Goal: Task Accomplishment & Management: Manage account settings

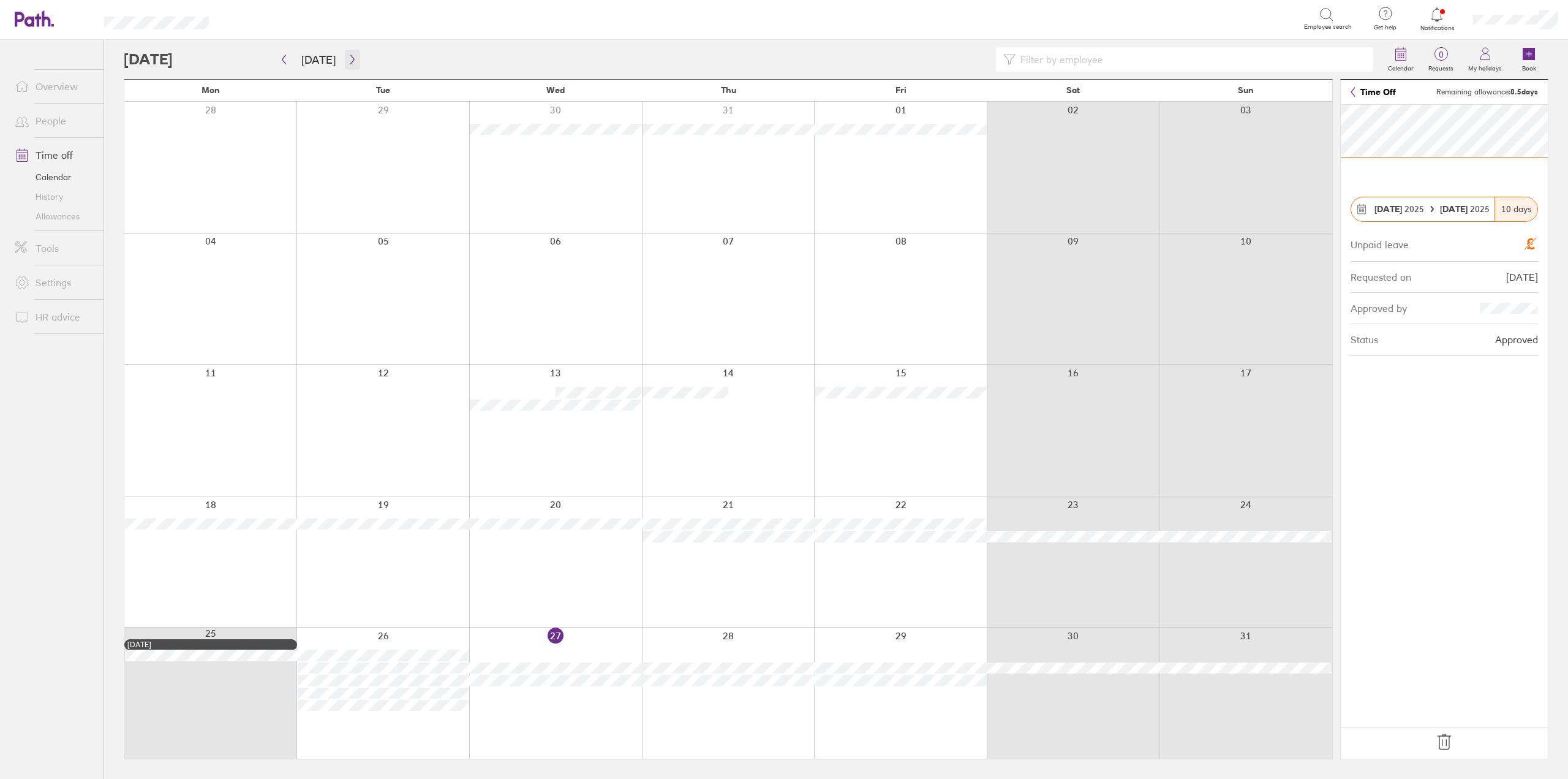
drag, startPoint x: 347, startPoint y: 62, endPoint x: 344, endPoint y: 69, distance: 7.6
click at [345, 69] on button "button" at bounding box center [353, 59] width 16 height 20
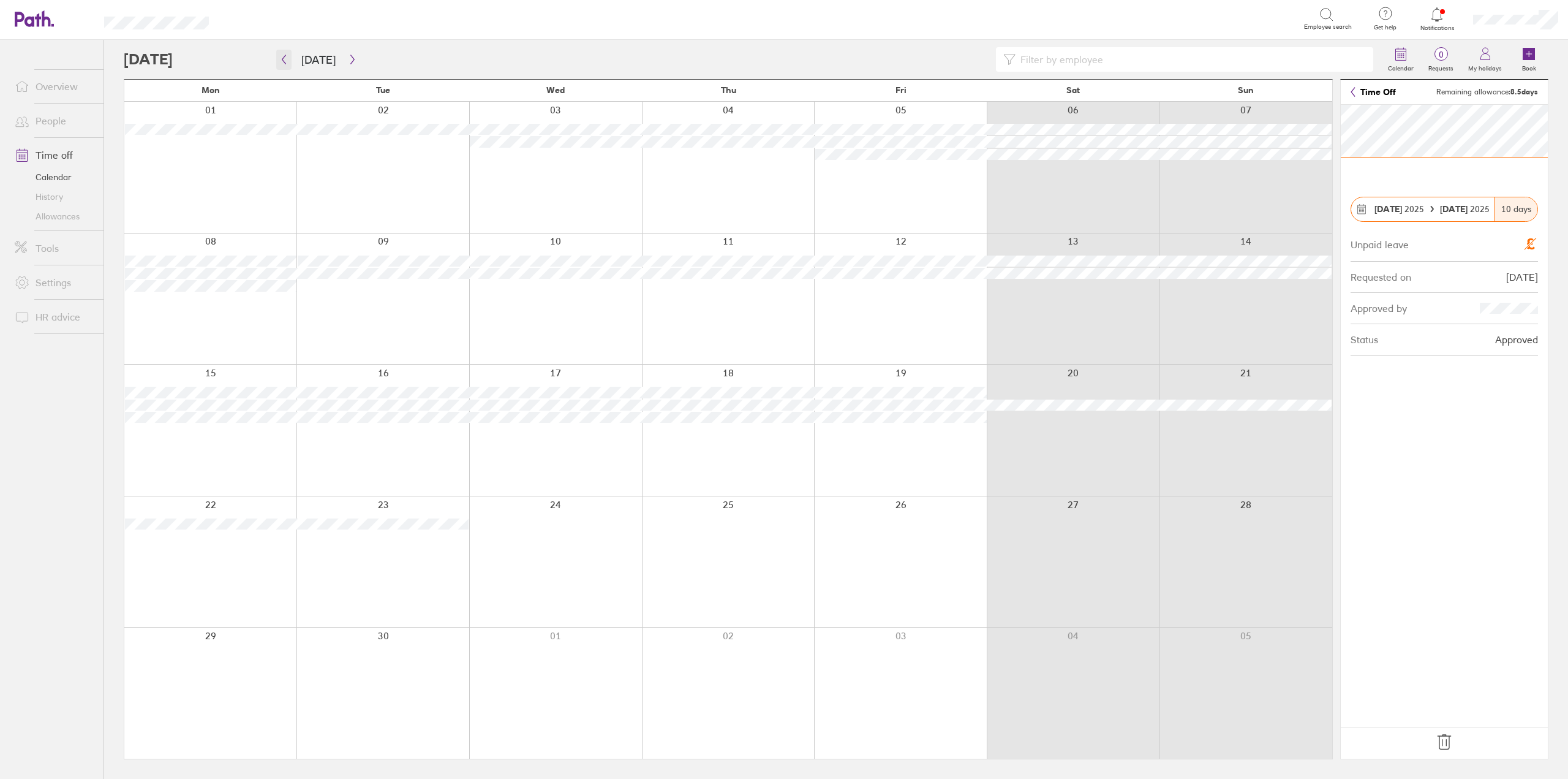
click at [279, 69] on button "button" at bounding box center [284, 59] width 16 height 20
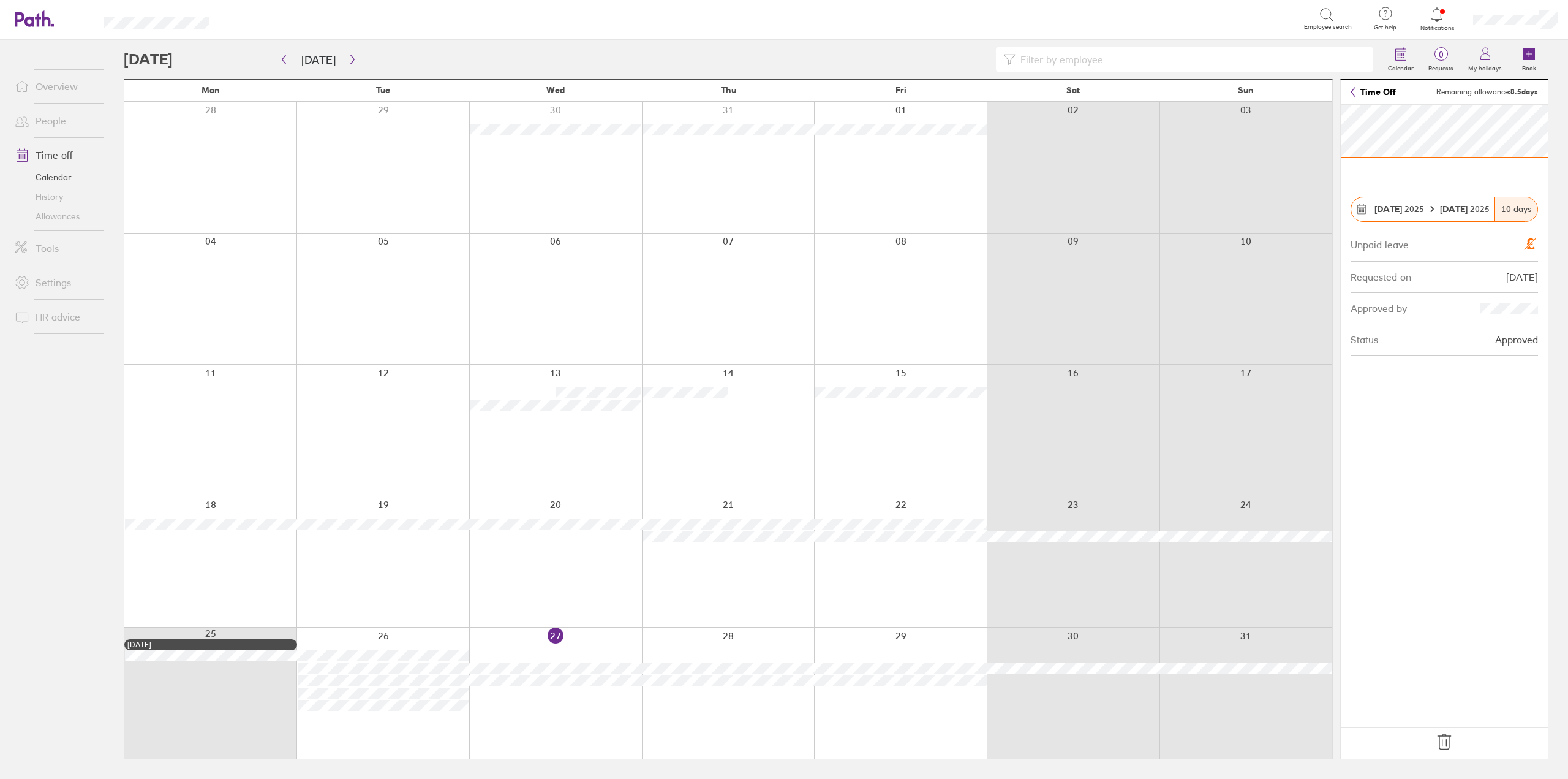
click at [570, 699] on div at bounding box center [556, 693] width 173 height 131
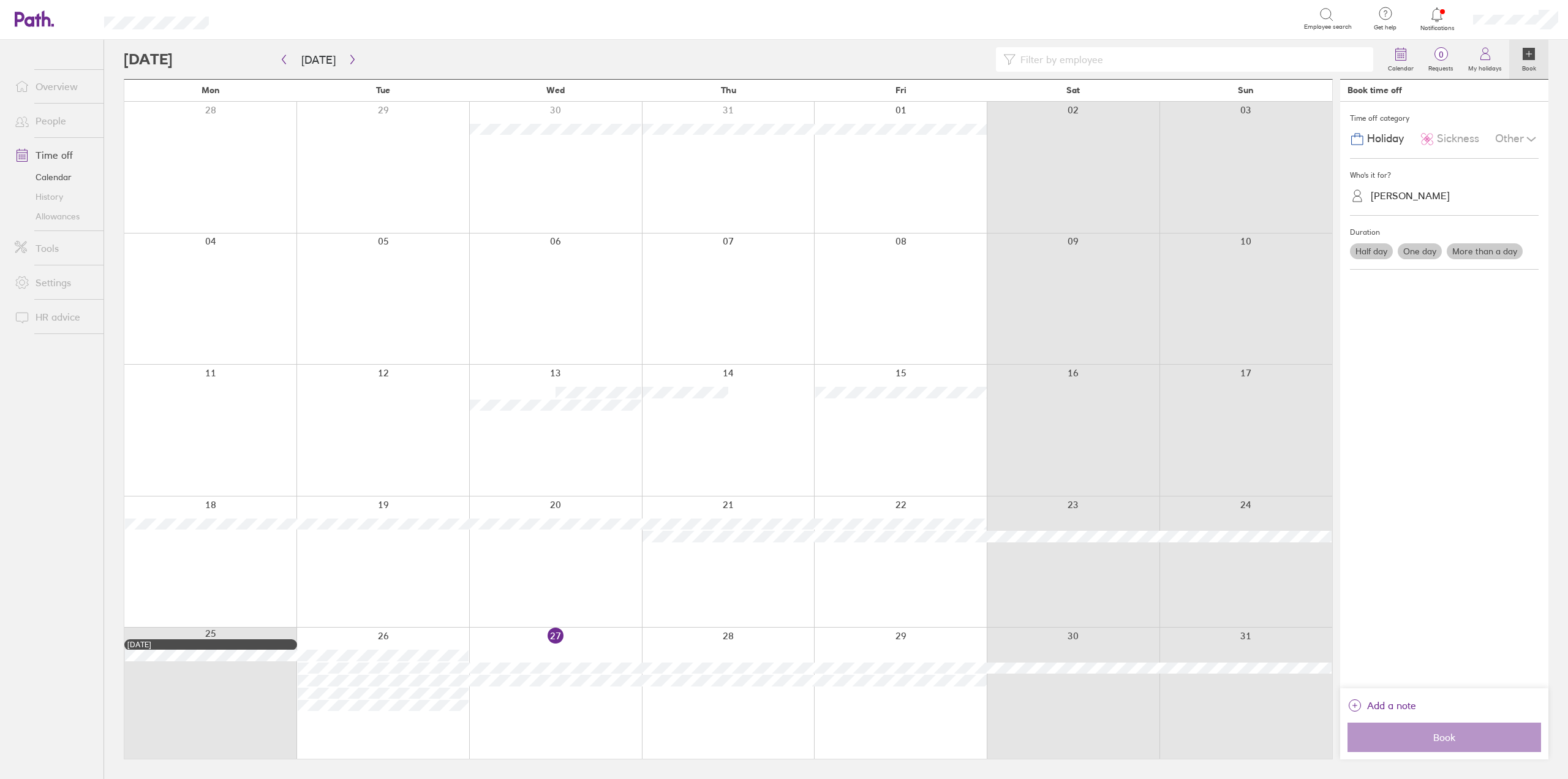
click at [541, 698] on div at bounding box center [556, 693] width 173 height 131
click at [1438, 129] on div "Sickness" at bounding box center [1449, 139] width 59 height 23
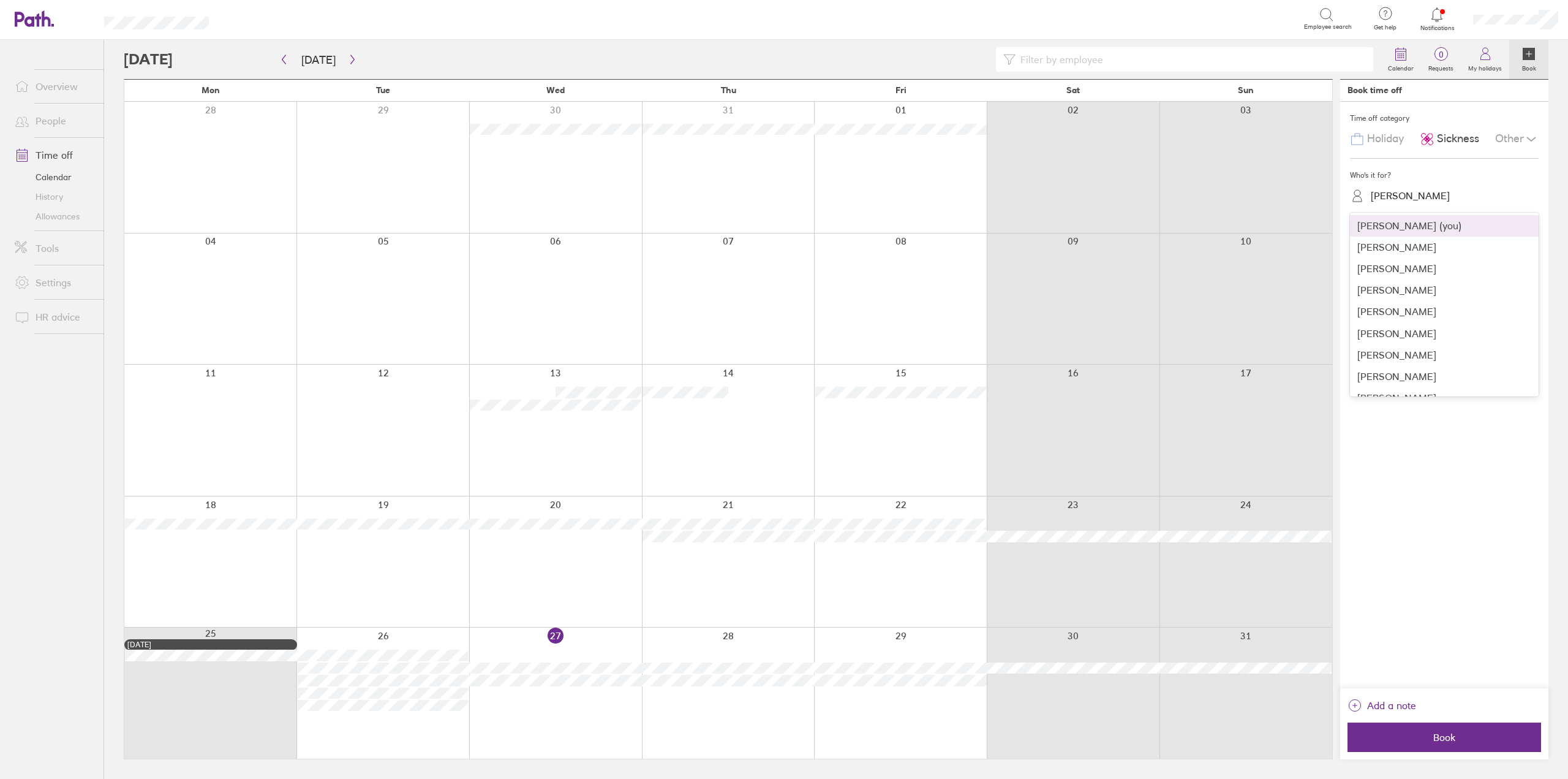
click at [1420, 208] on div "[PERSON_NAME]" at bounding box center [1451, 196] width 174 height 23
click at [1397, 318] on div "[PERSON_NAME]" at bounding box center [1444, 318] width 189 height 21
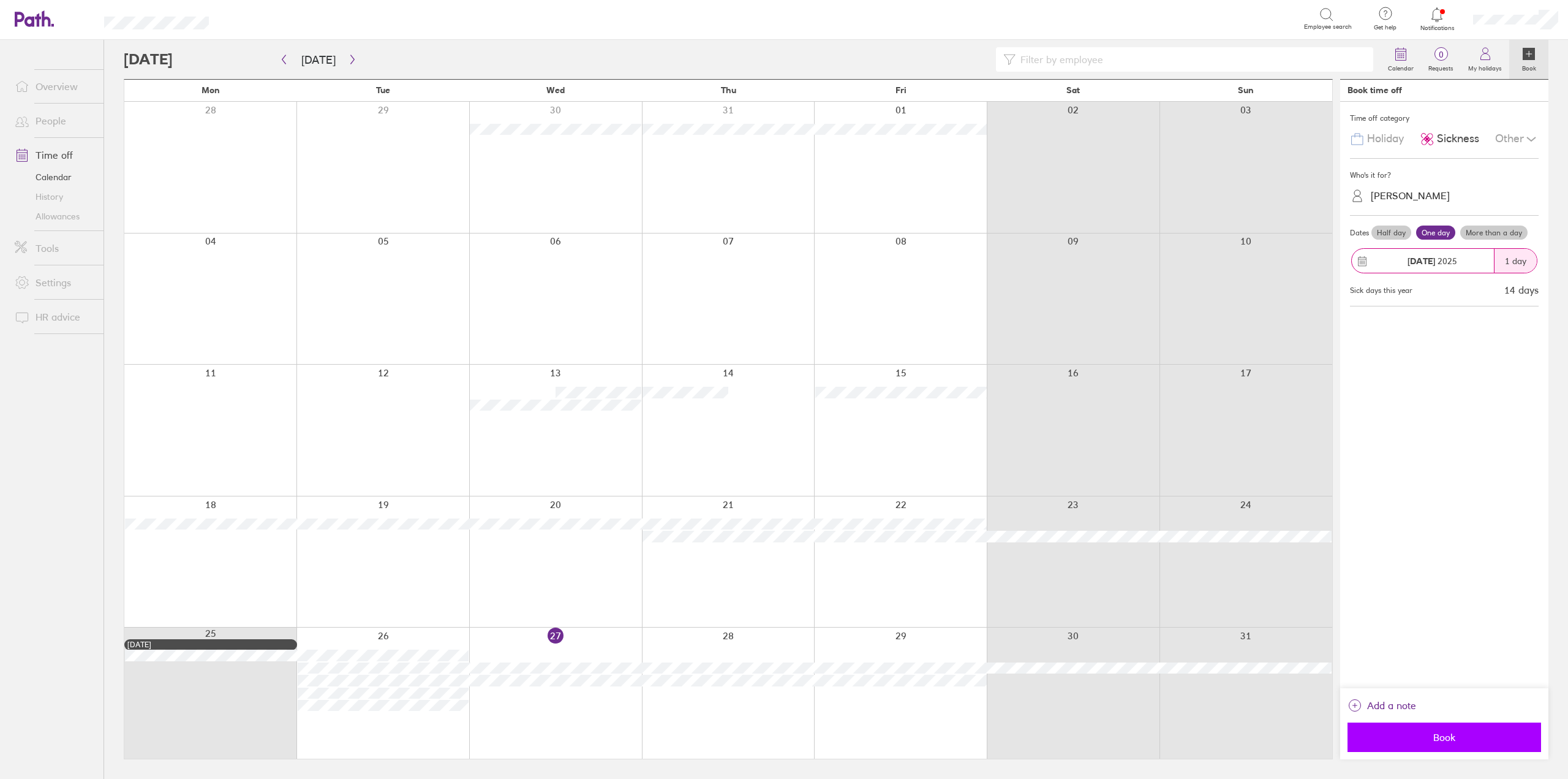
click at [1407, 733] on span "Book" at bounding box center [1445, 736] width 176 height 11
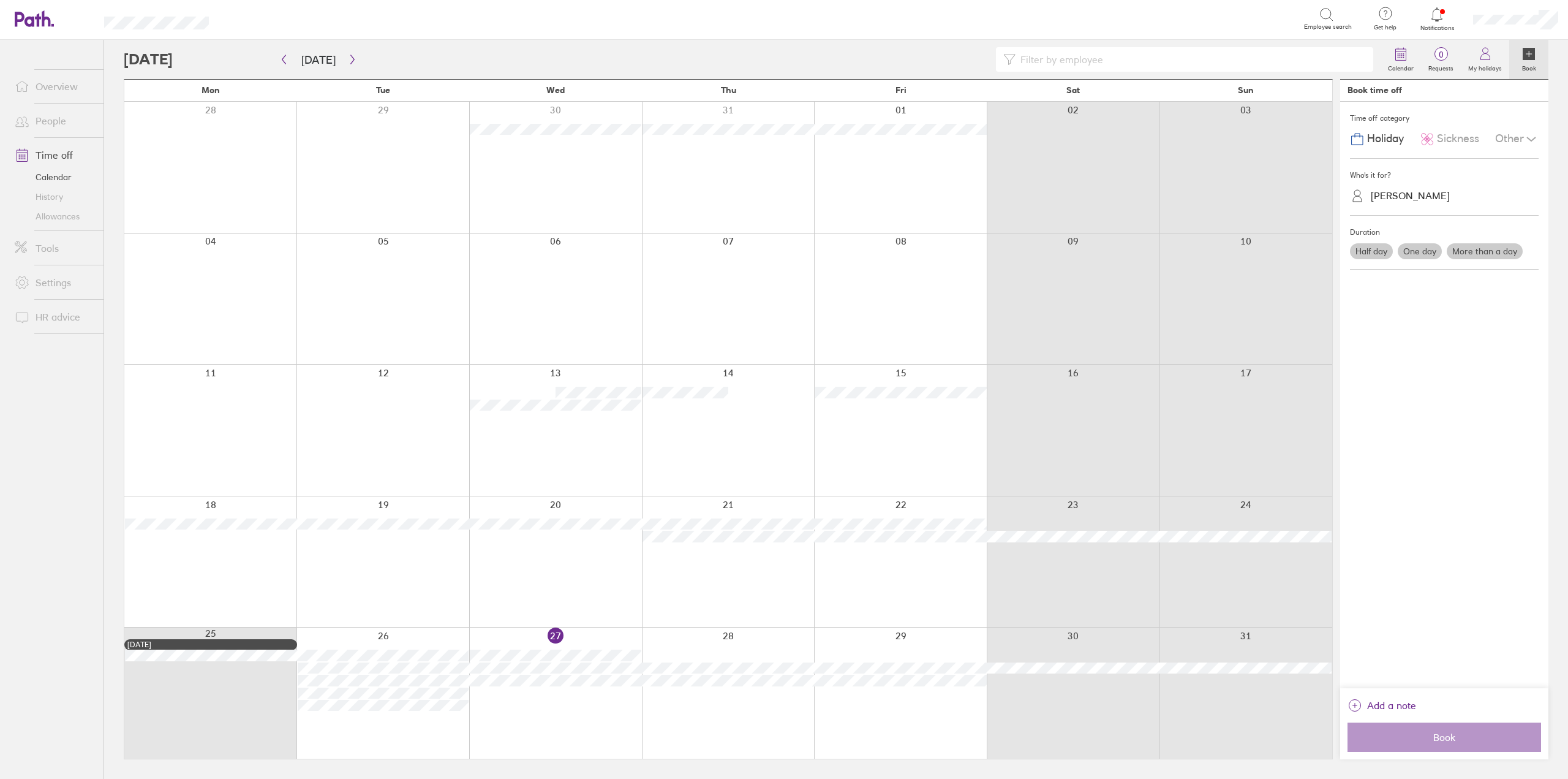
click at [57, 211] on link "Allowances" at bounding box center [54, 216] width 99 height 19
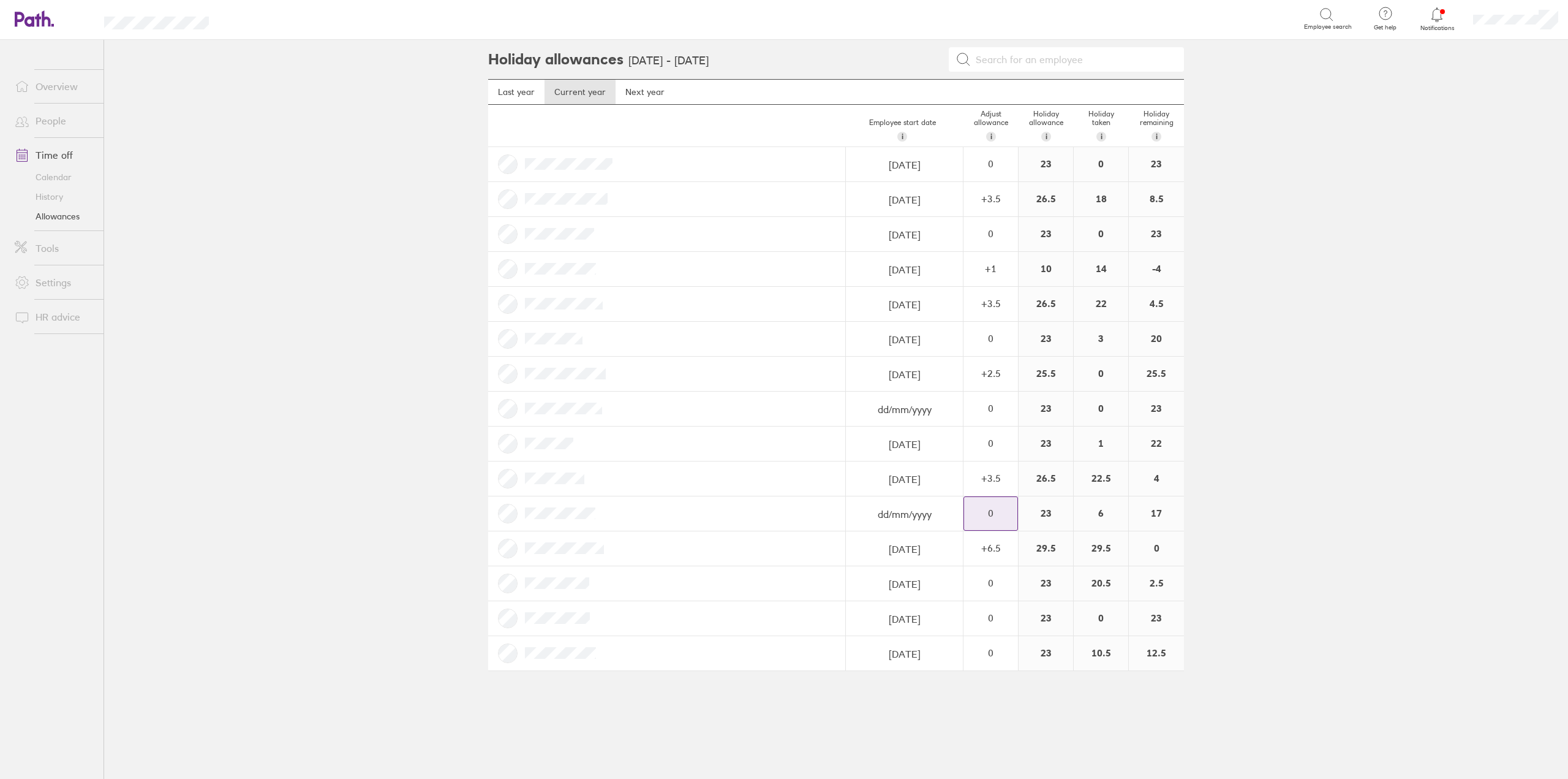
click at [981, 180] on div "0" at bounding box center [990, 164] width 53 height 33
click at [1008, 508] on div "+" at bounding box center [1008, 507] width 10 height 10
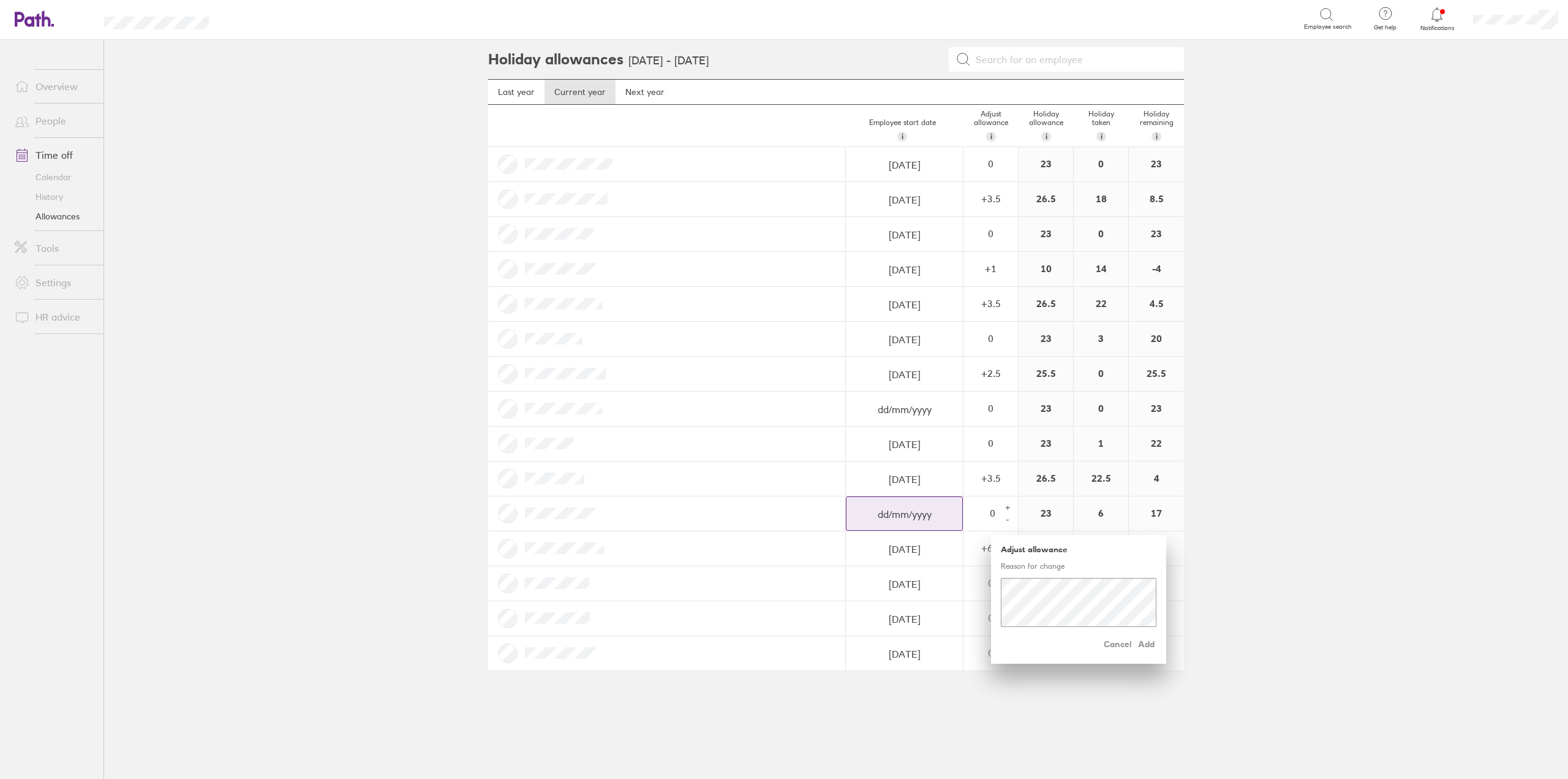
select select "July"
select select "2025"
select select "August"
select select "2025"
select select "September"
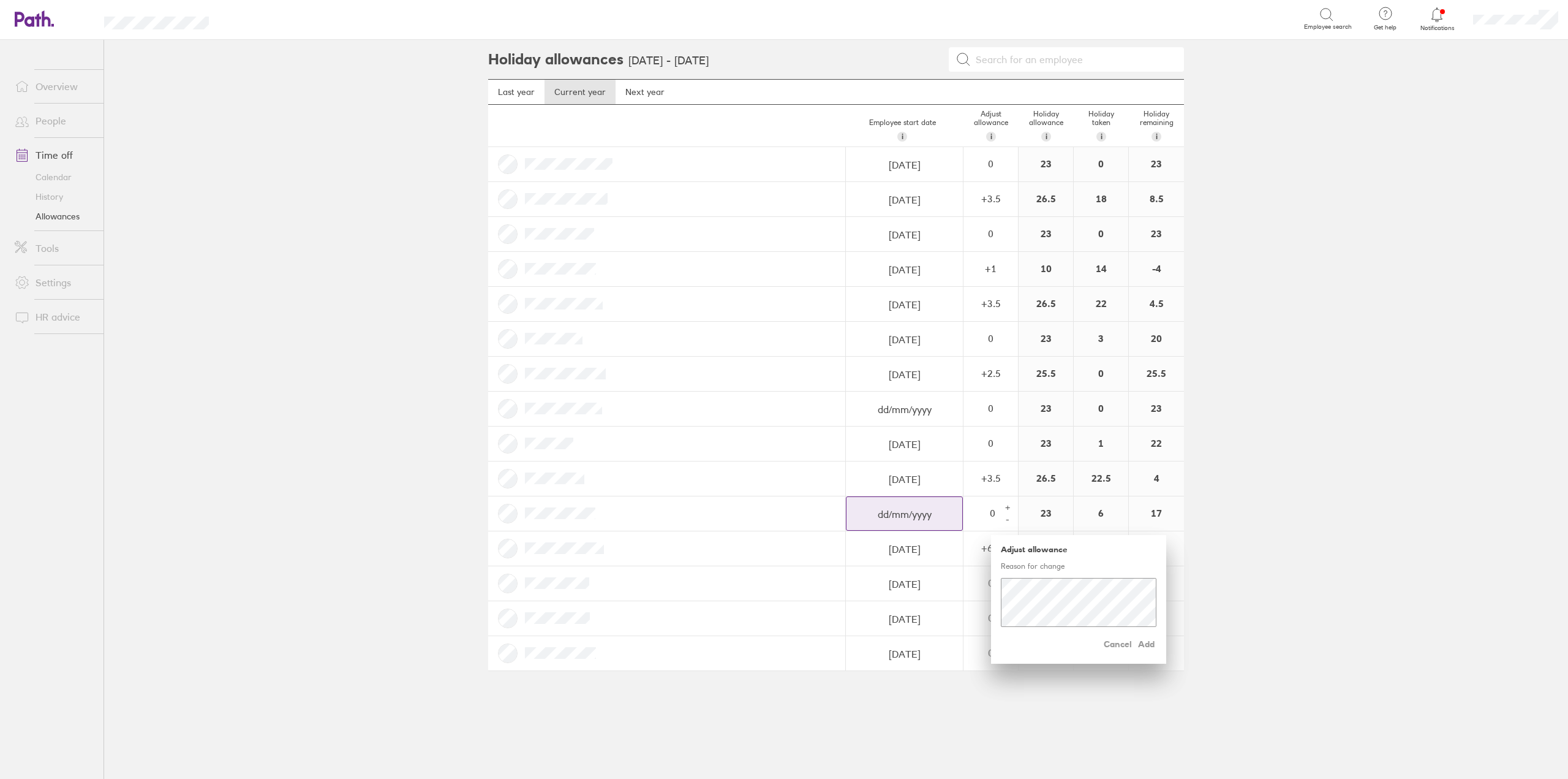
select select "2025"
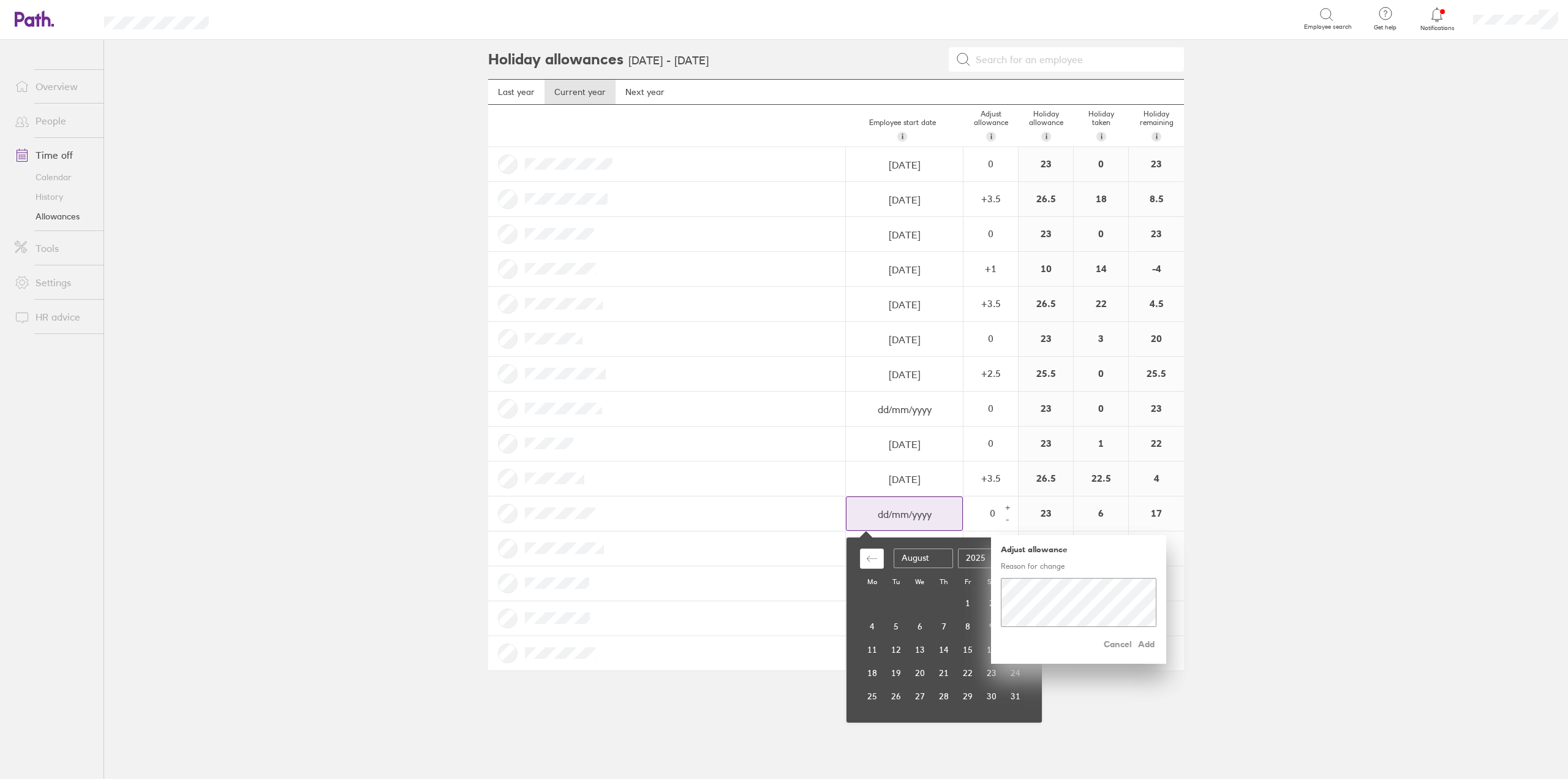
click at [914, 513] on input "dd/mm/yyyy" at bounding box center [904, 513] width 115 height 34
click at [663, 507] on div at bounding box center [666, 513] width 358 height 34
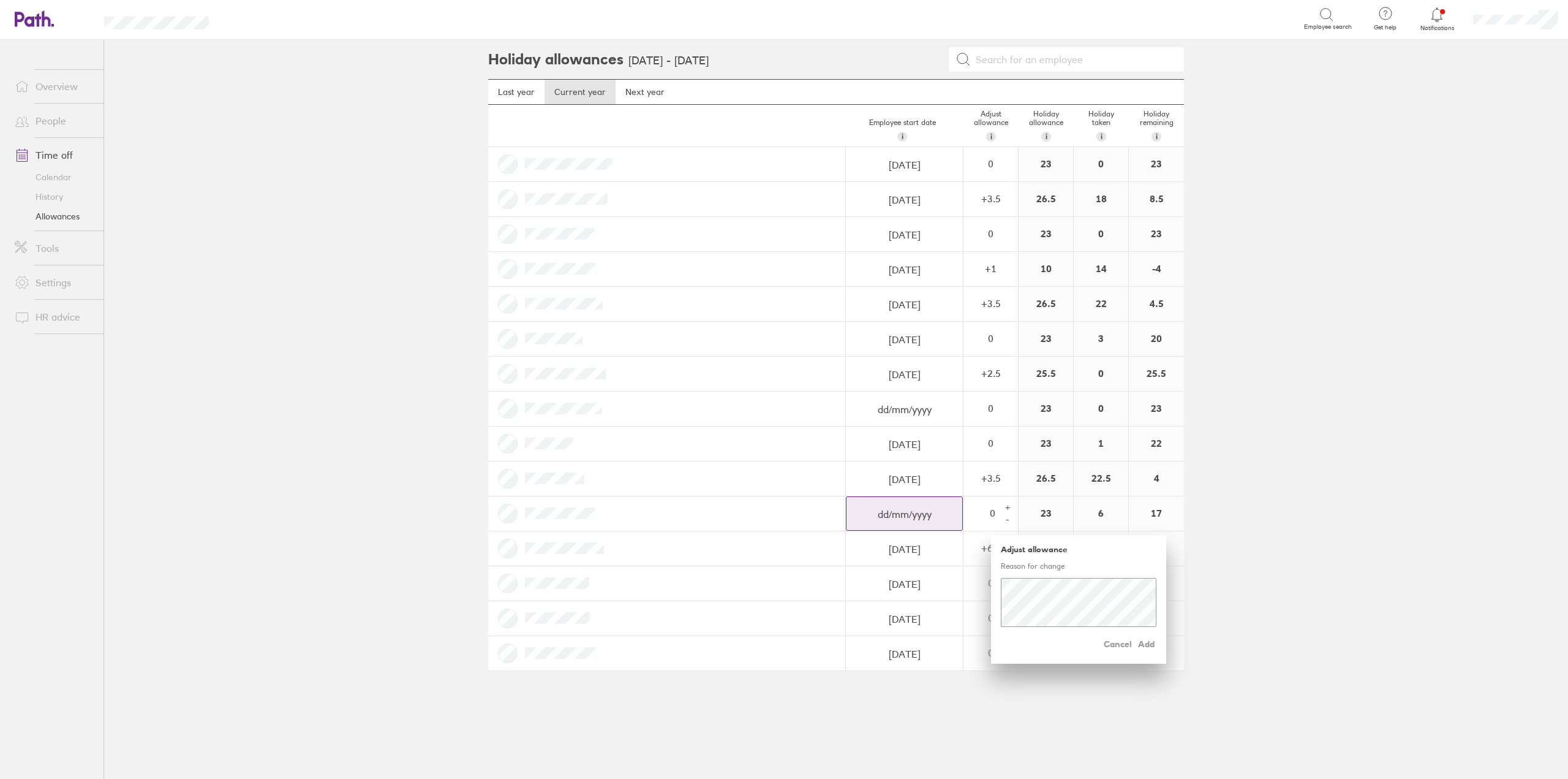
click at [889, 182] on input "dd/mm/yyyy" at bounding box center [904, 164] width 115 height 34
select select "July"
select select "2025"
select select "August"
select select "2025"
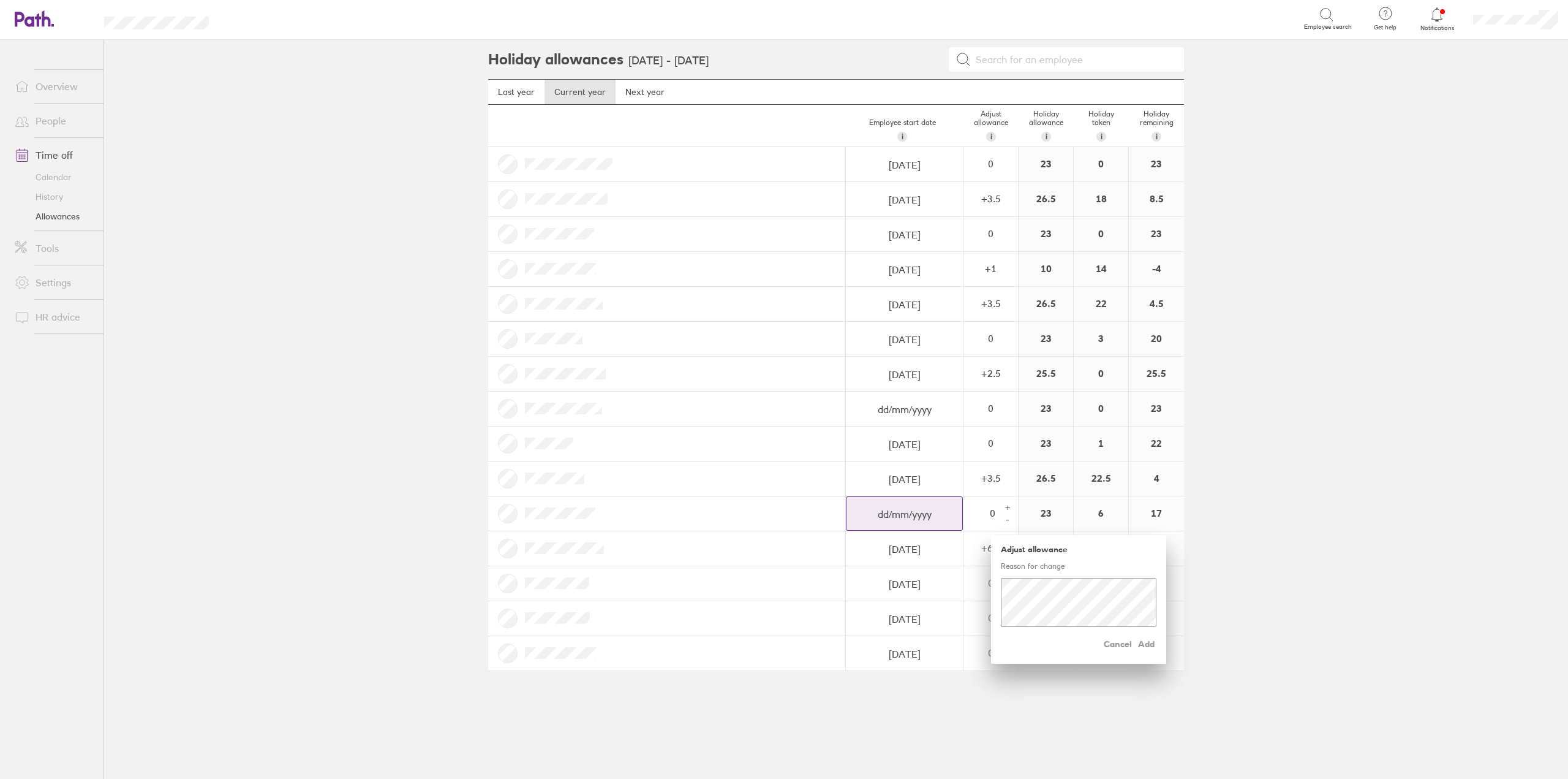
select select "September"
select select "2025"
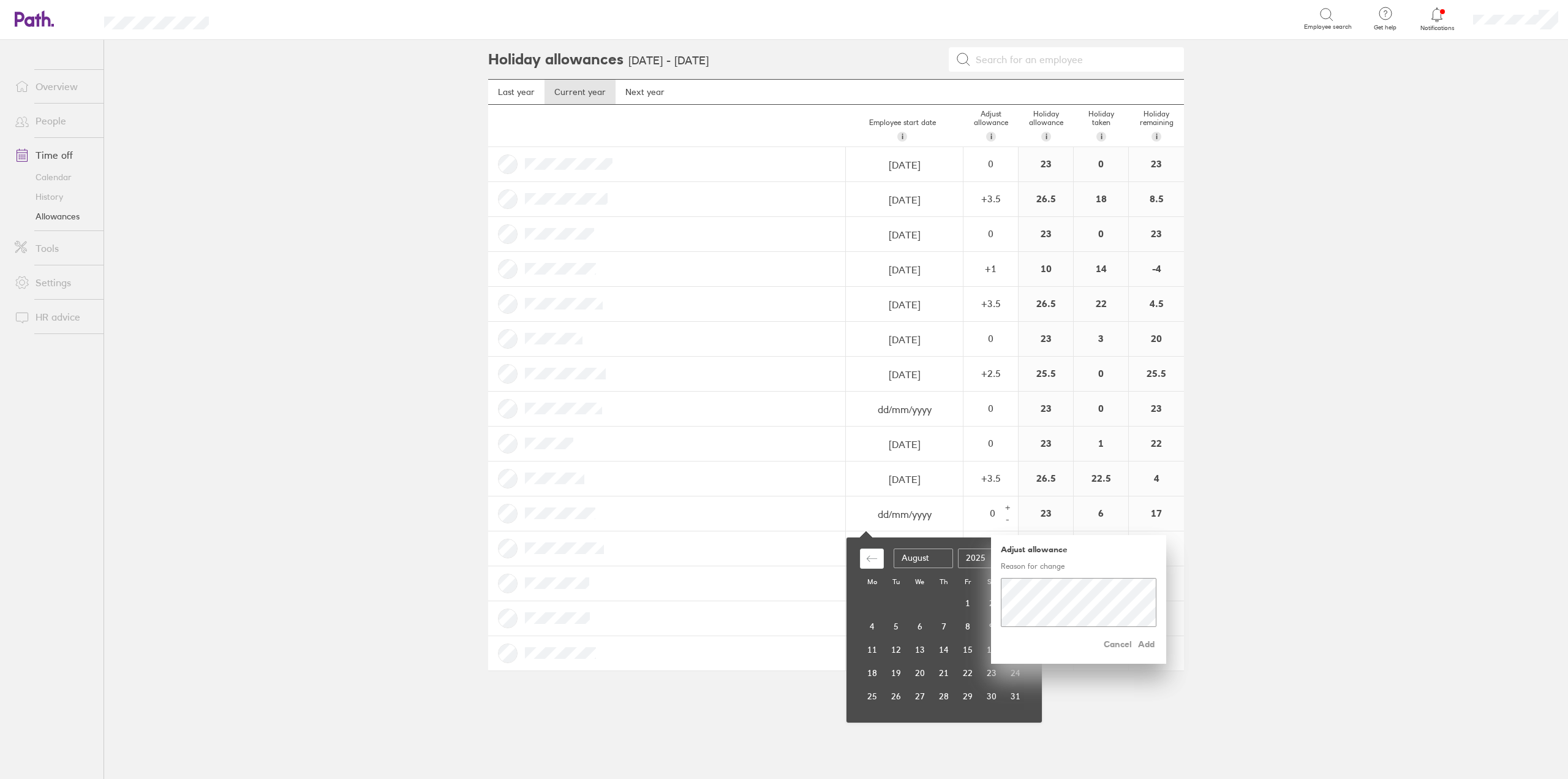
click at [1164, 267] on div "-4" at bounding box center [1156, 269] width 55 height 34
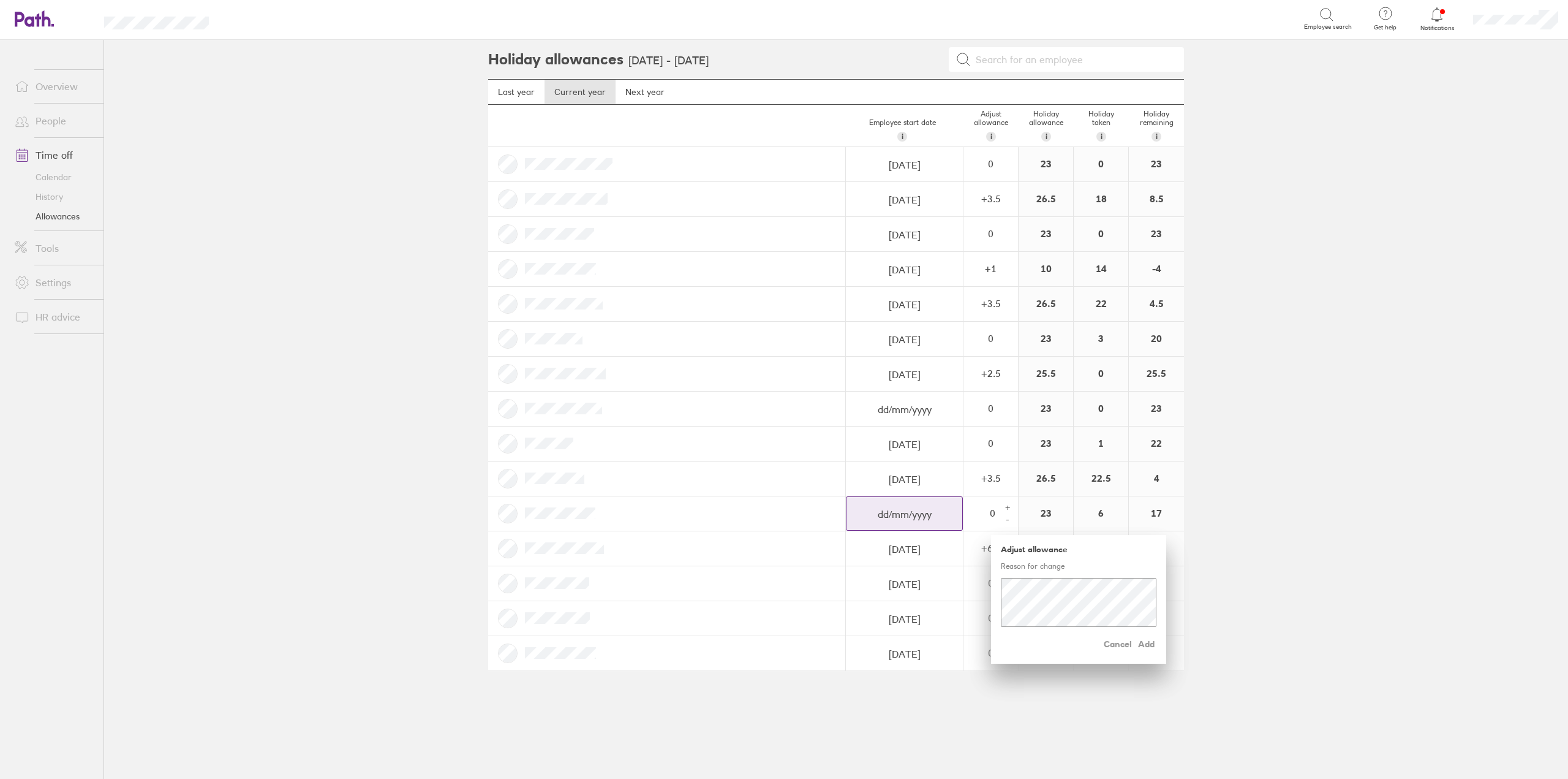
select select "July"
select select "2025"
select select "August"
select select "2025"
select select "September"
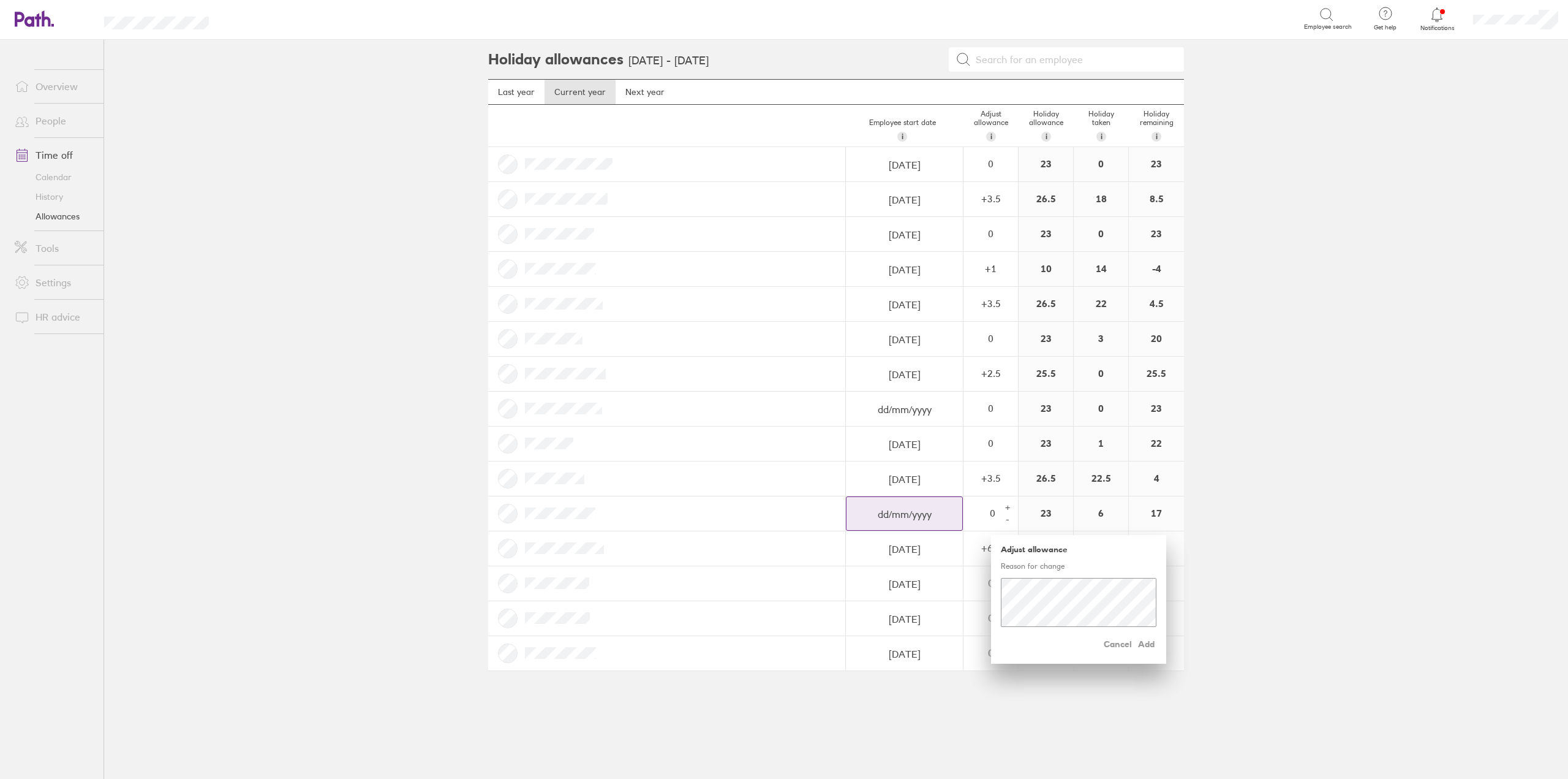
select select "2025"
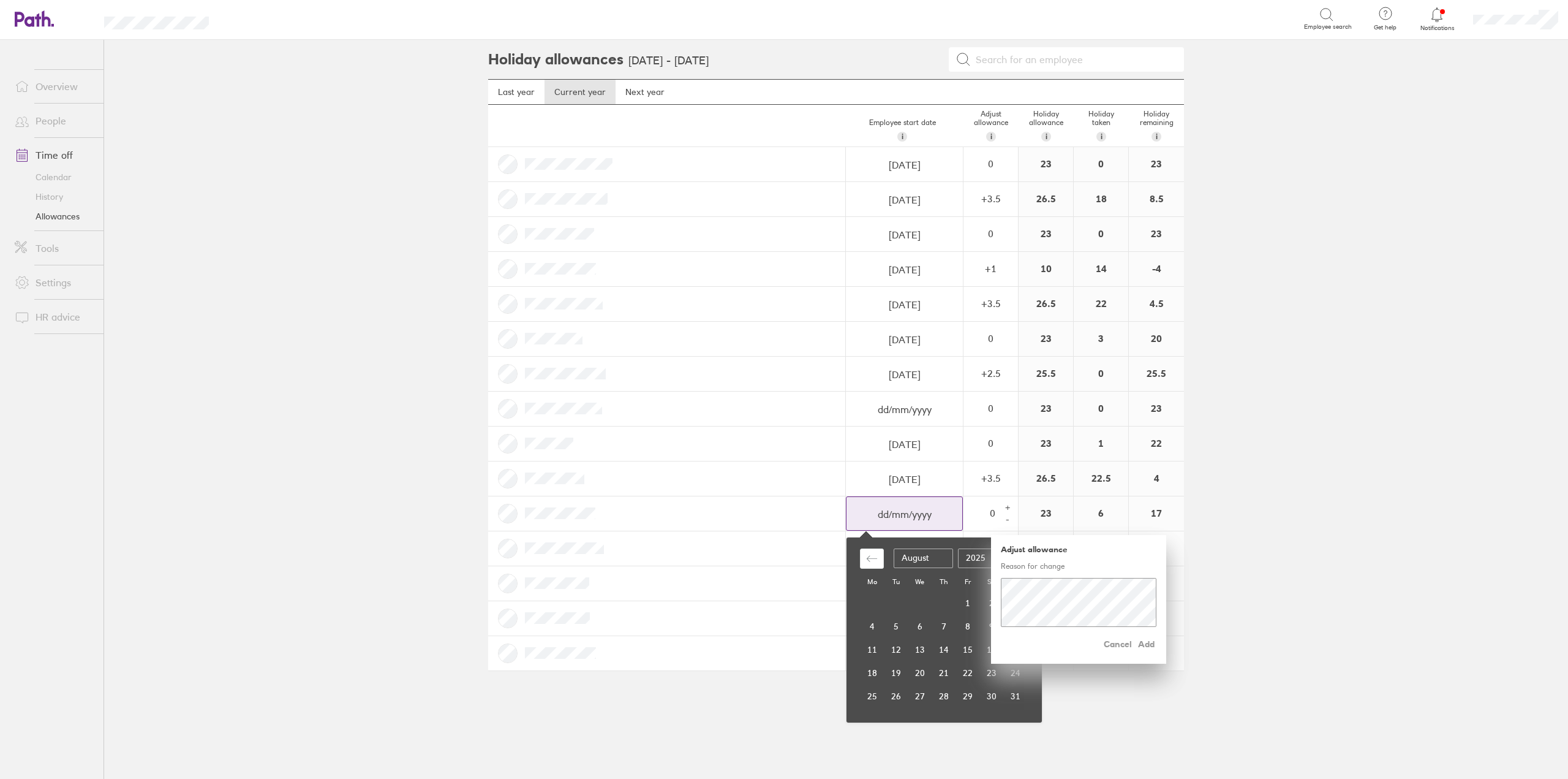
click at [872, 525] on input "dd/mm/yyyy" at bounding box center [904, 513] width 115 height 34
click at [863, 673] on td "18" at bounding box center [873, 673] width 24 height 23
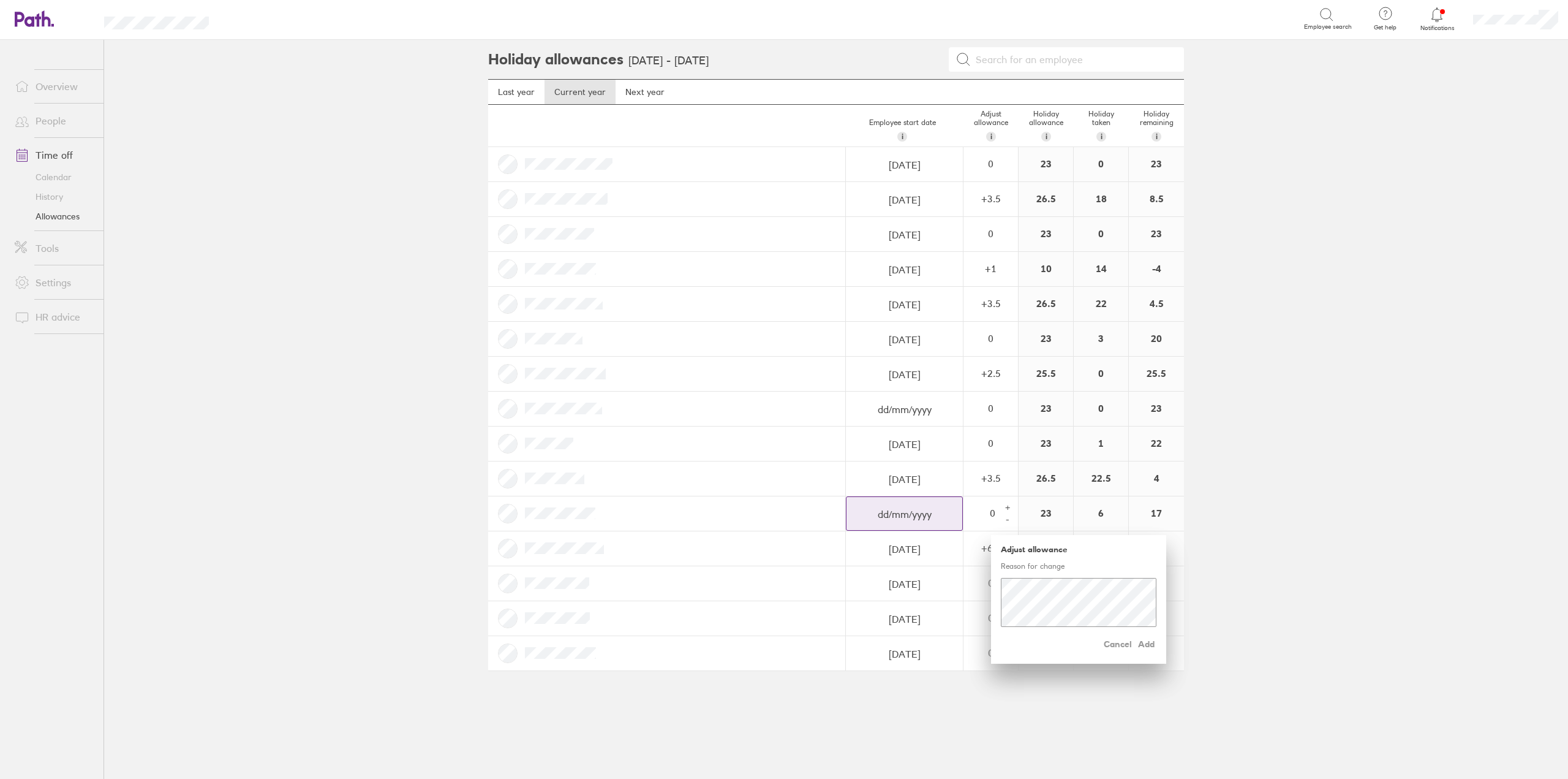
select select "July"
select select "2025"
select select "August"
select select "2025"
select select "September"
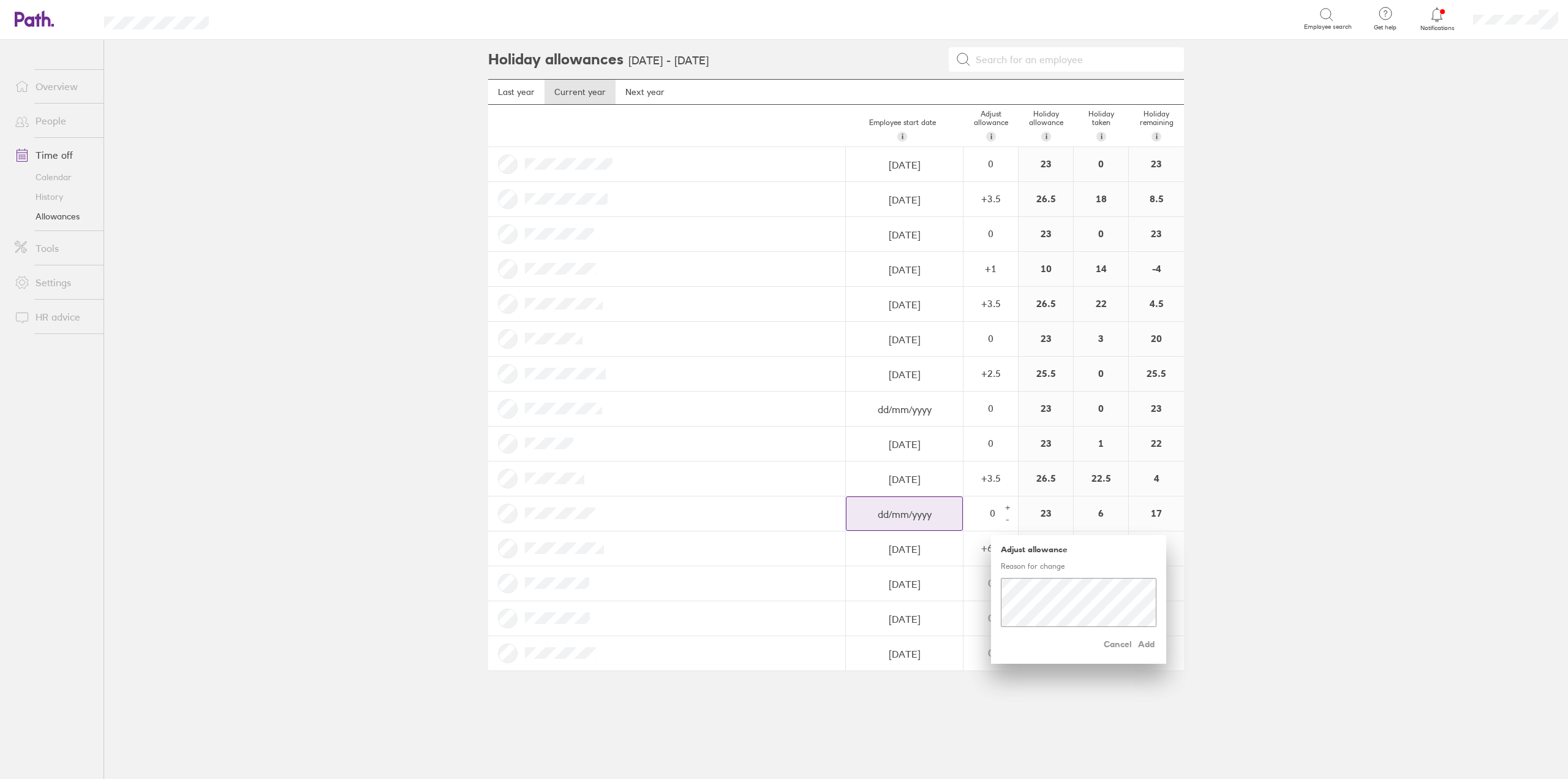
select select "2025"
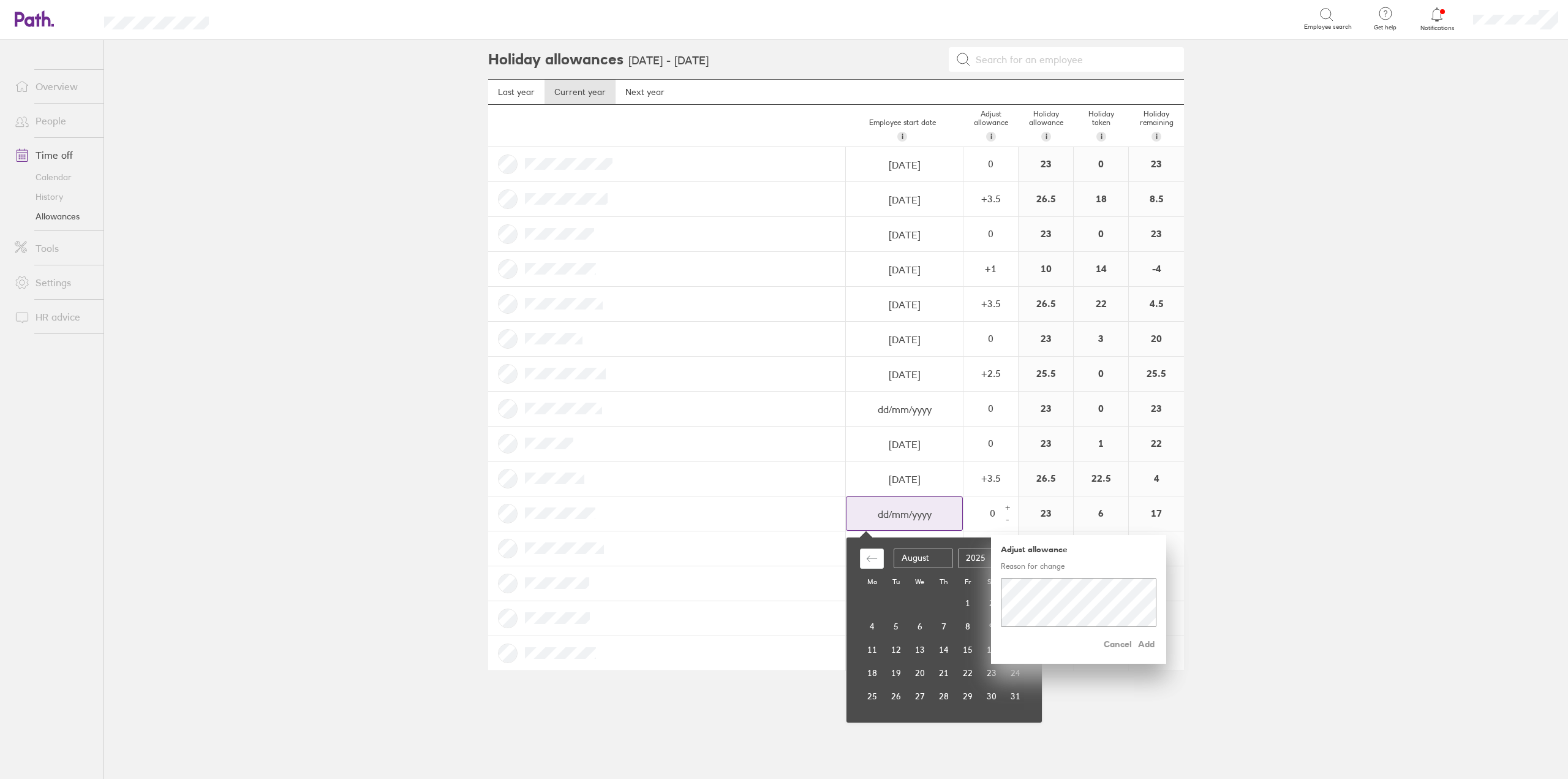
click at [905, 514] on input "dd/mm/yyyy" at bounding box center [904, 513] width 115 height 34
click at [1116, 641] on span "Cancel" at bounding box center [1117, 644] width 28 height 19
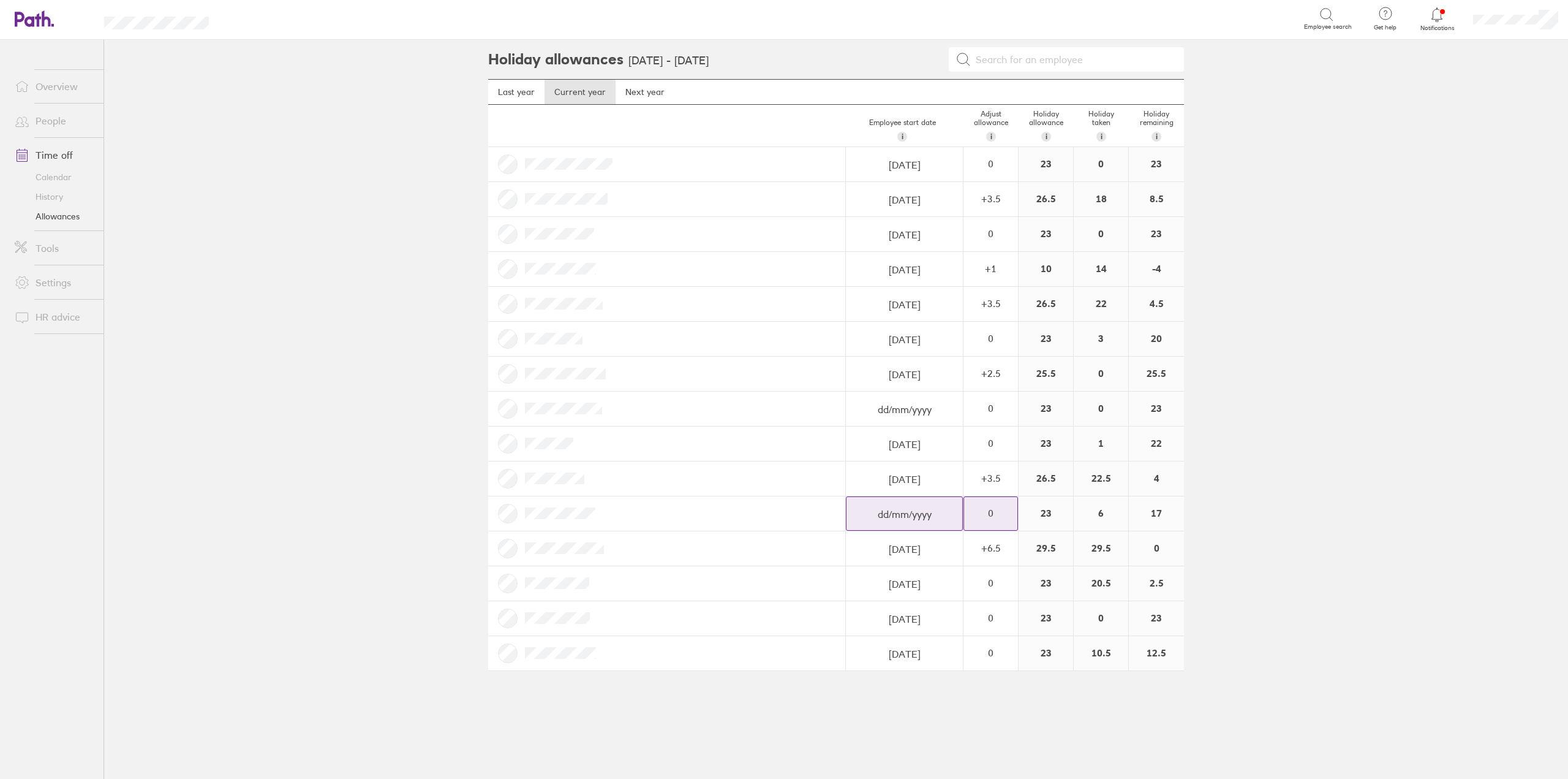
click at [896, 182] on input "dd/mm/yyyy" at bounding box center [904, 164] width 115 height 34
select select "July"
select select "2025"
select select "August"
select select "2025"
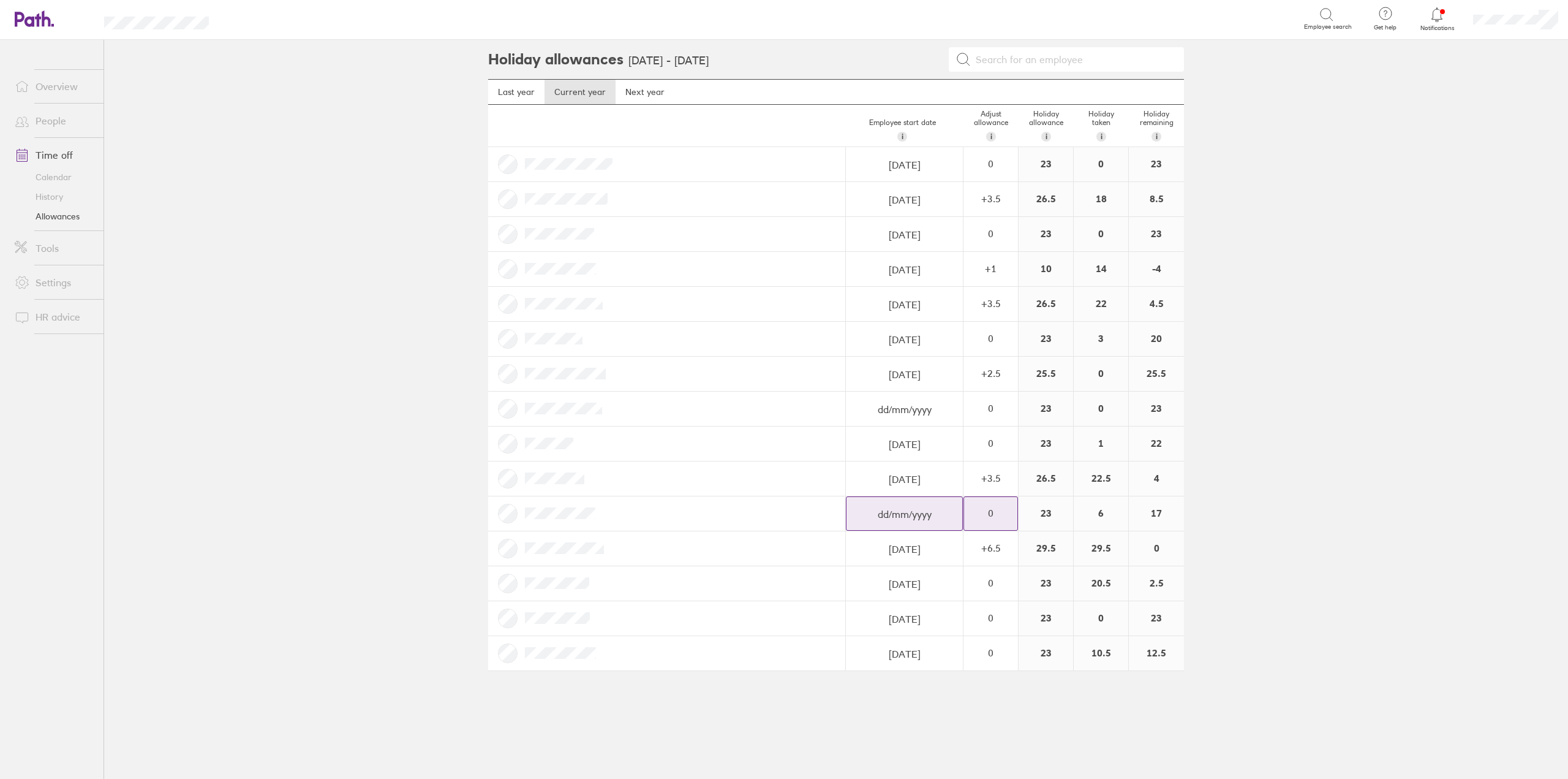
select select "September"
select select "2025"
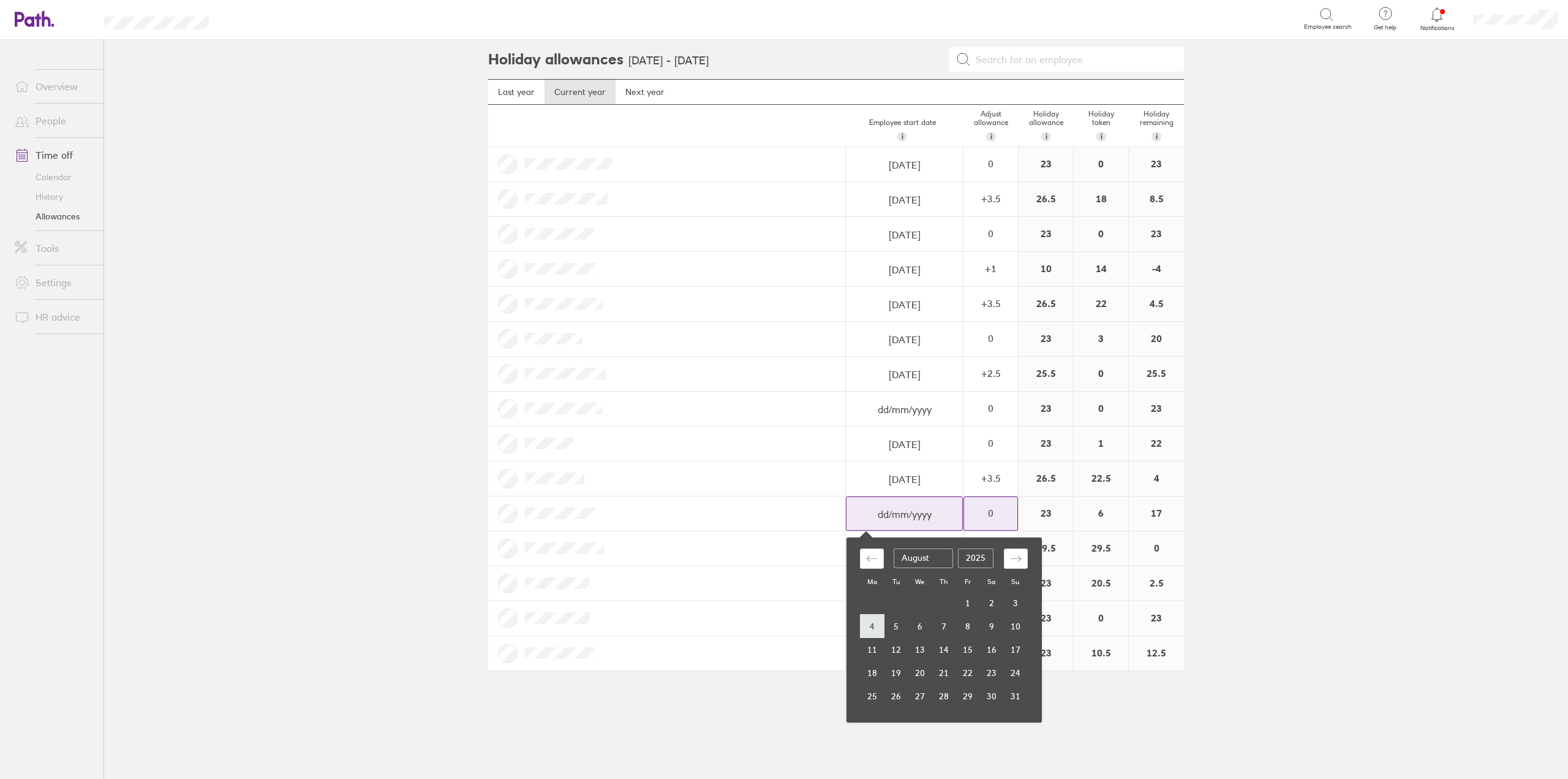
type input "[DATE]"
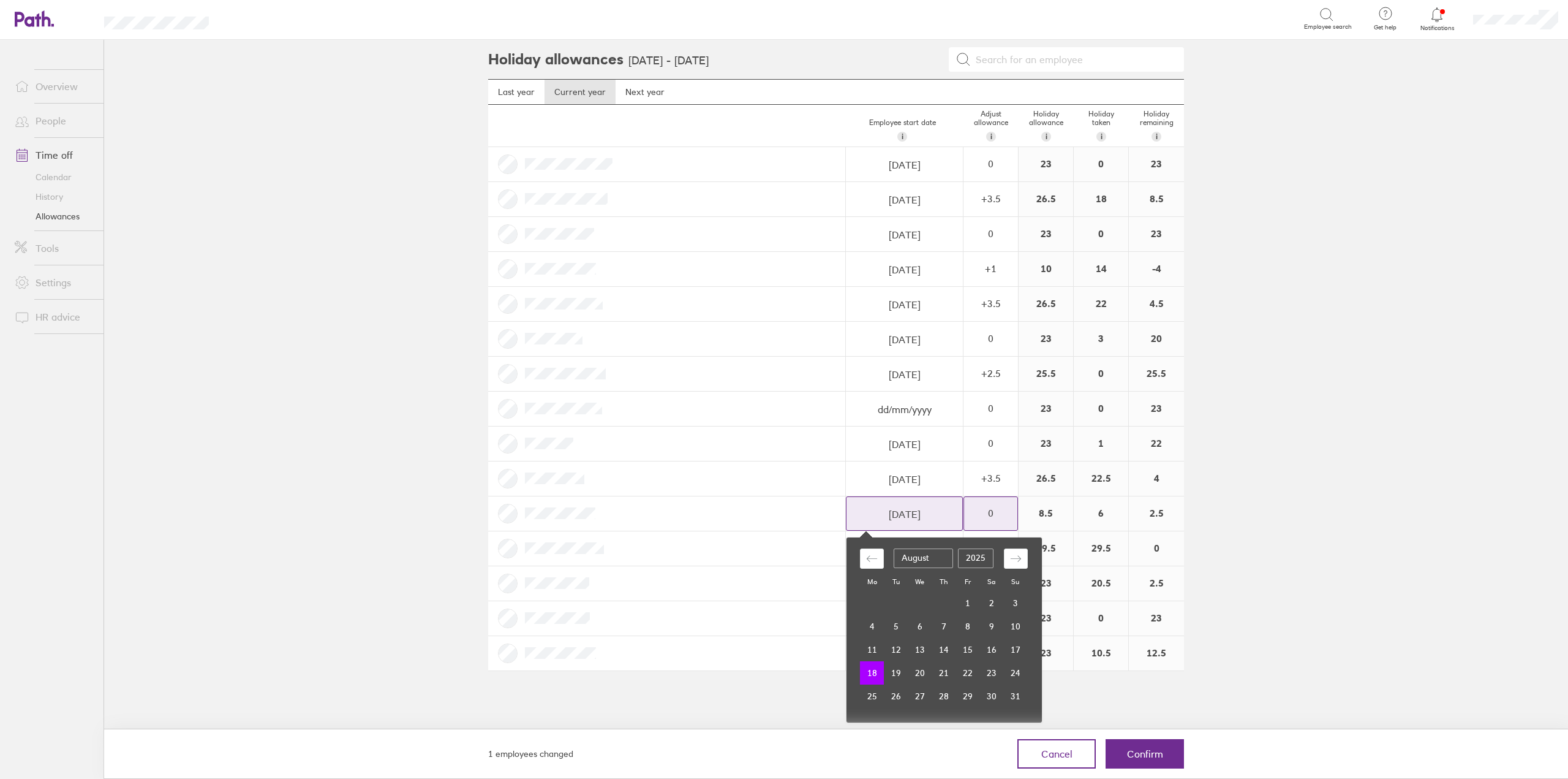
click at [868, 667] on td "18" at bounding box center [872, 673] width 24 height 23
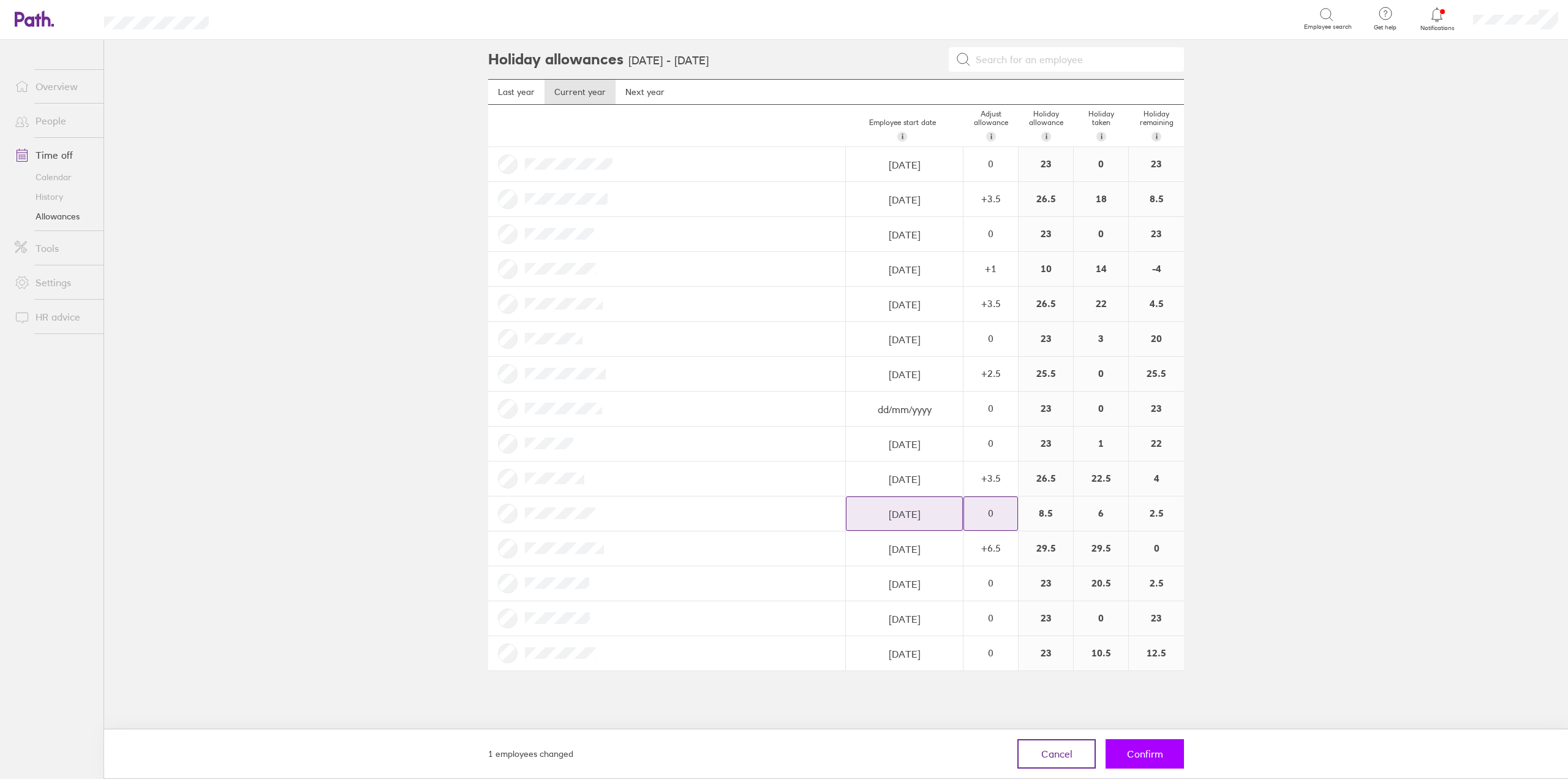
click at [1173, 758] on button "Confirm" at bounding box center [1144, 754] width 79 height 29
select select "July"
select select "2025"
select select "August"
select select "2025"
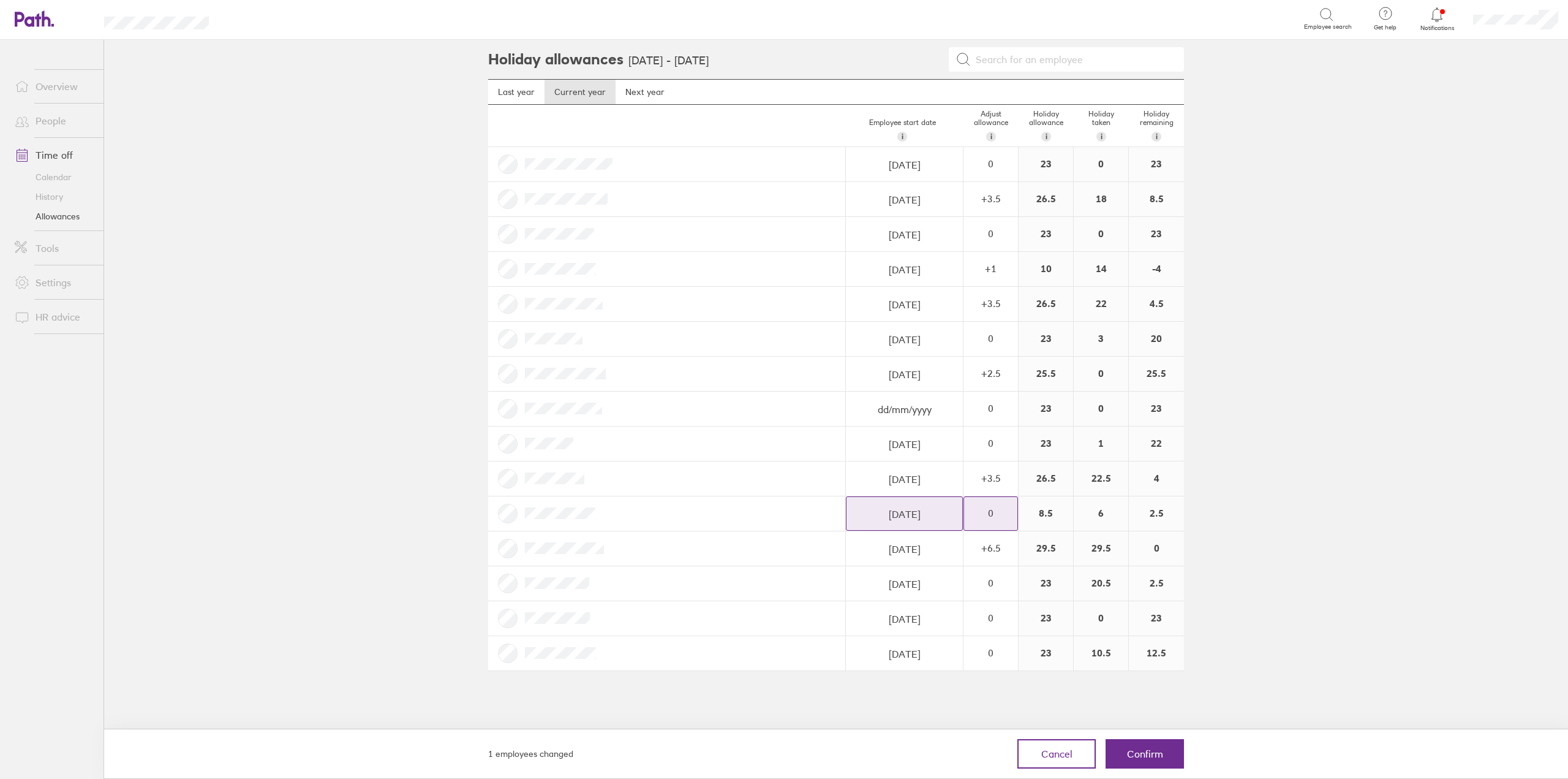
select select "September"
select select "2025"
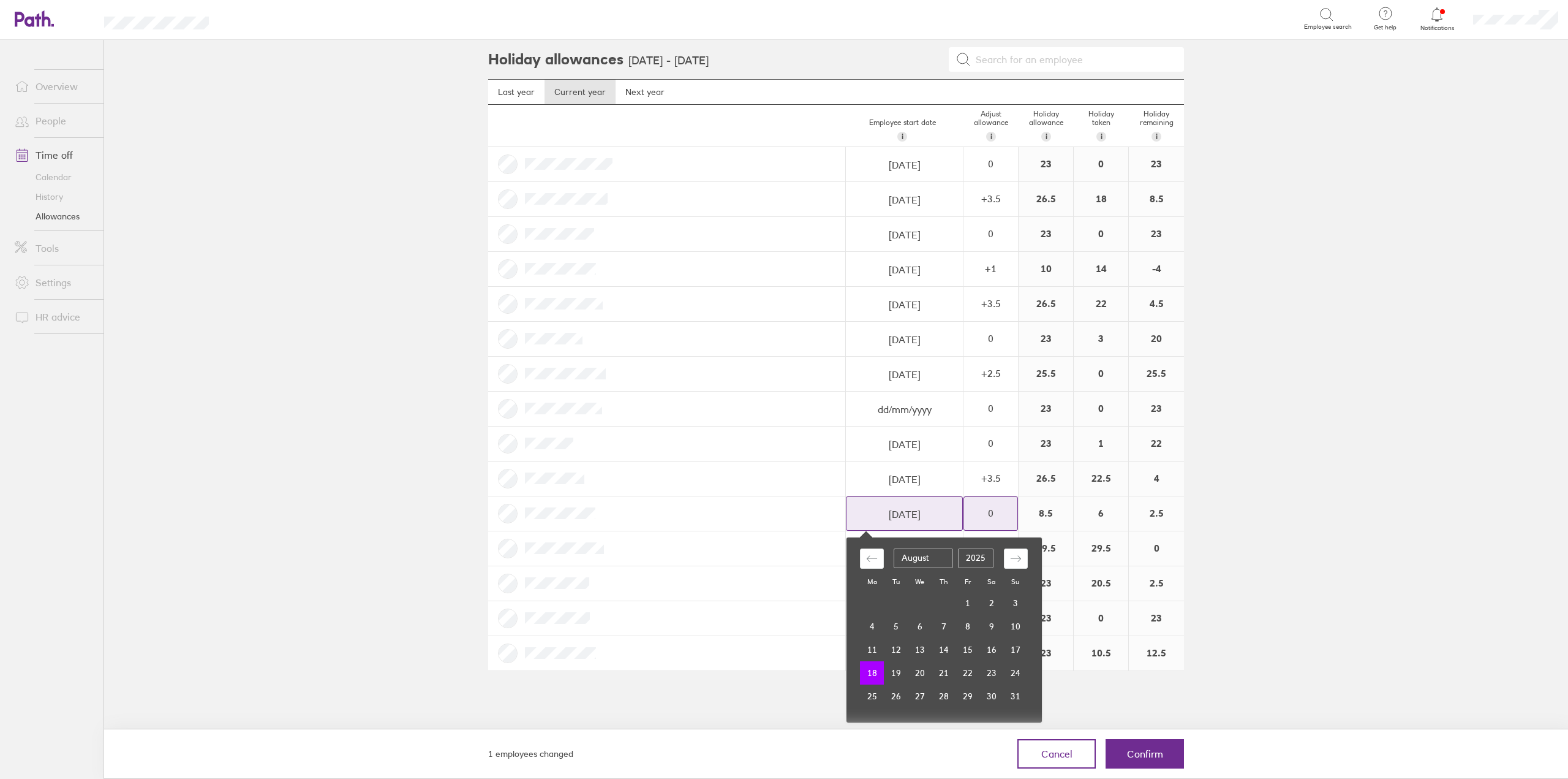
click at [944, 510] on input "[DATE]" at bounding box center [904, 513] width 115 height 34
click at [1265, 480] on main "Holiday allowances [DATE] - [DATE] Last year Current year Next year Employee st…" at bounding box center [836, 409] width 1464 height 739
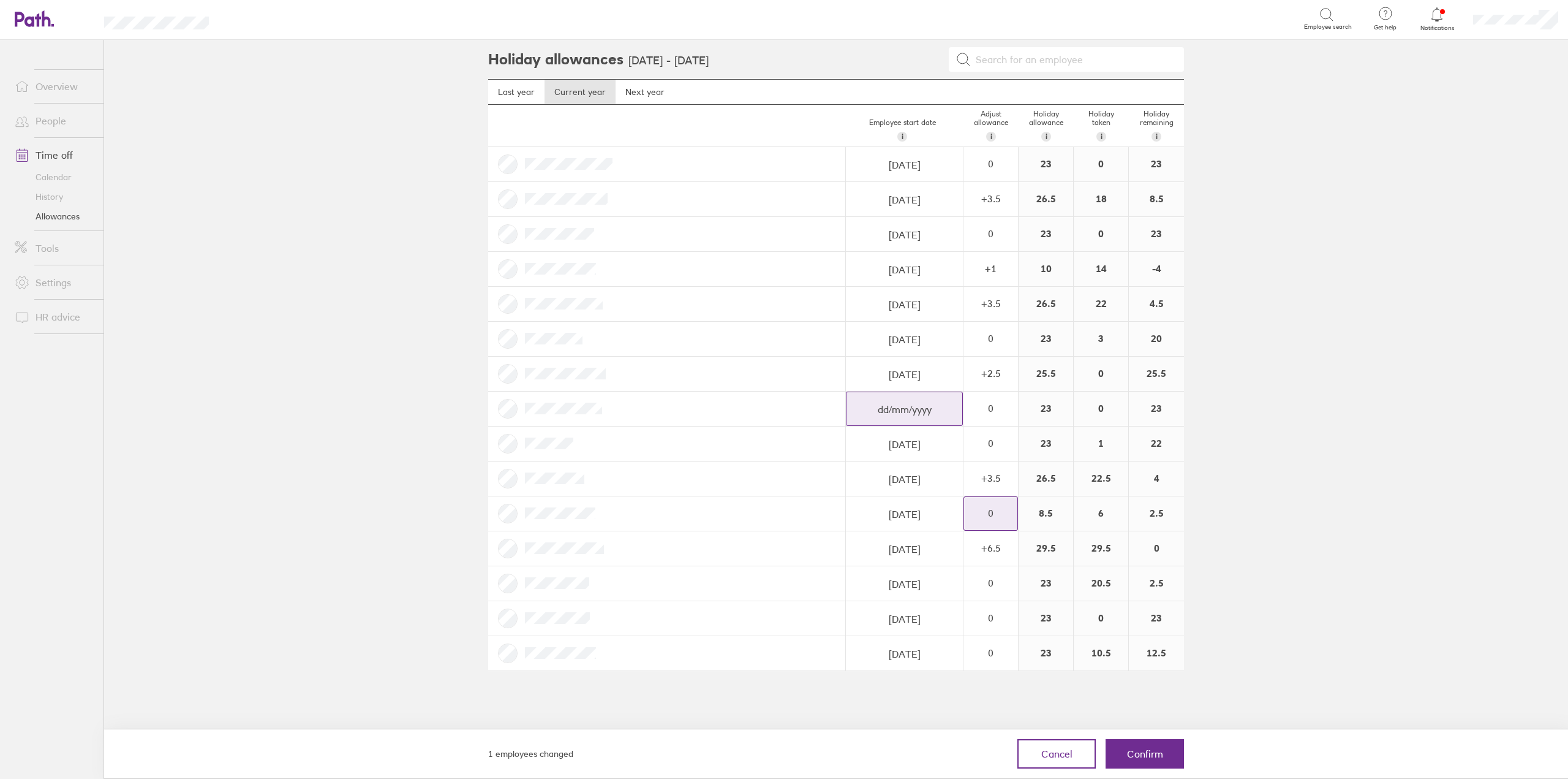
select select "July"
select select "2025"
select select "August"
select select "2025"
select select "September"
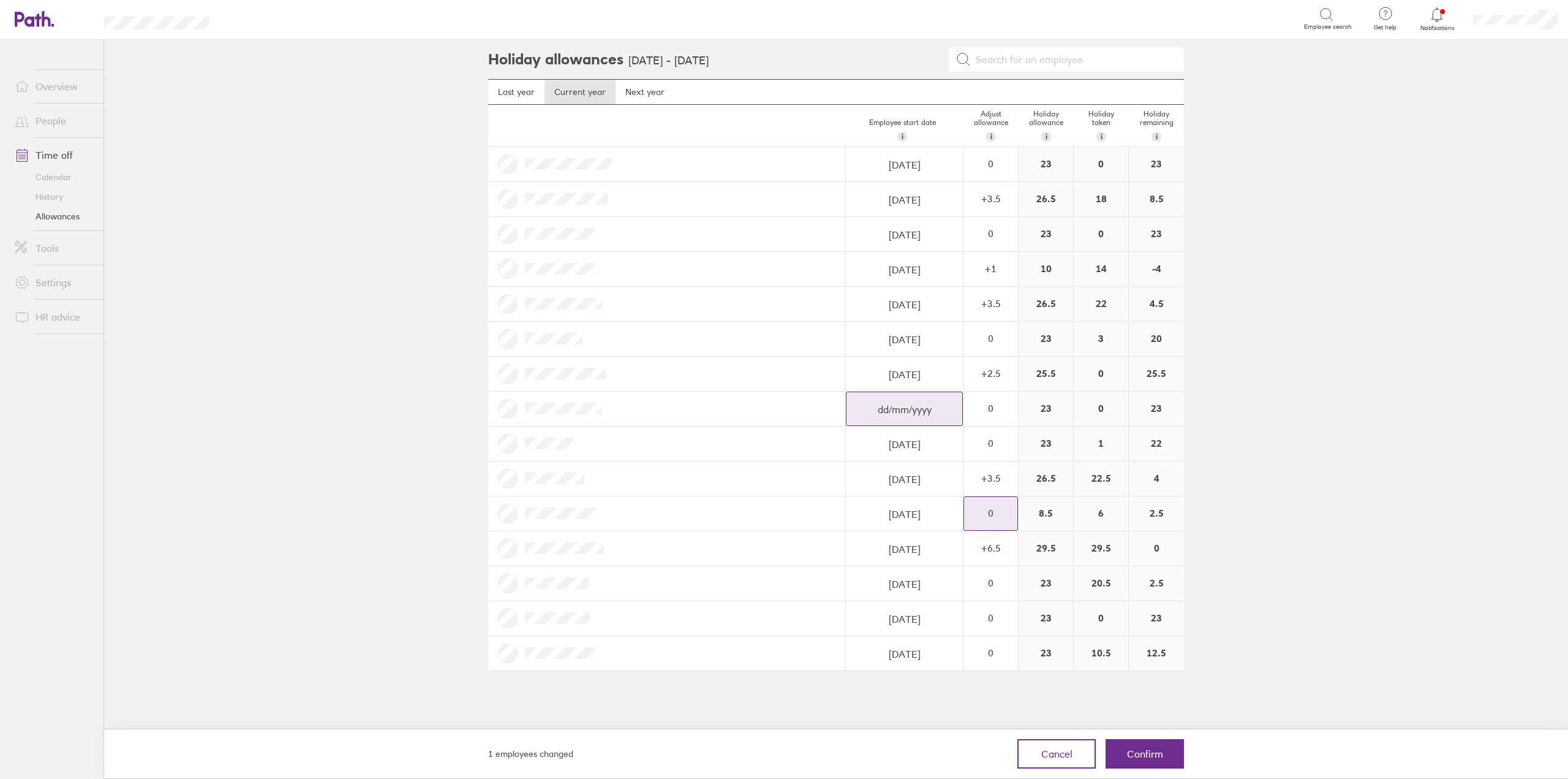
select select "2025"
click at [903, 403] on input "dd/mm/yyyy" at bounding box center [904, 408] width 115 height 34
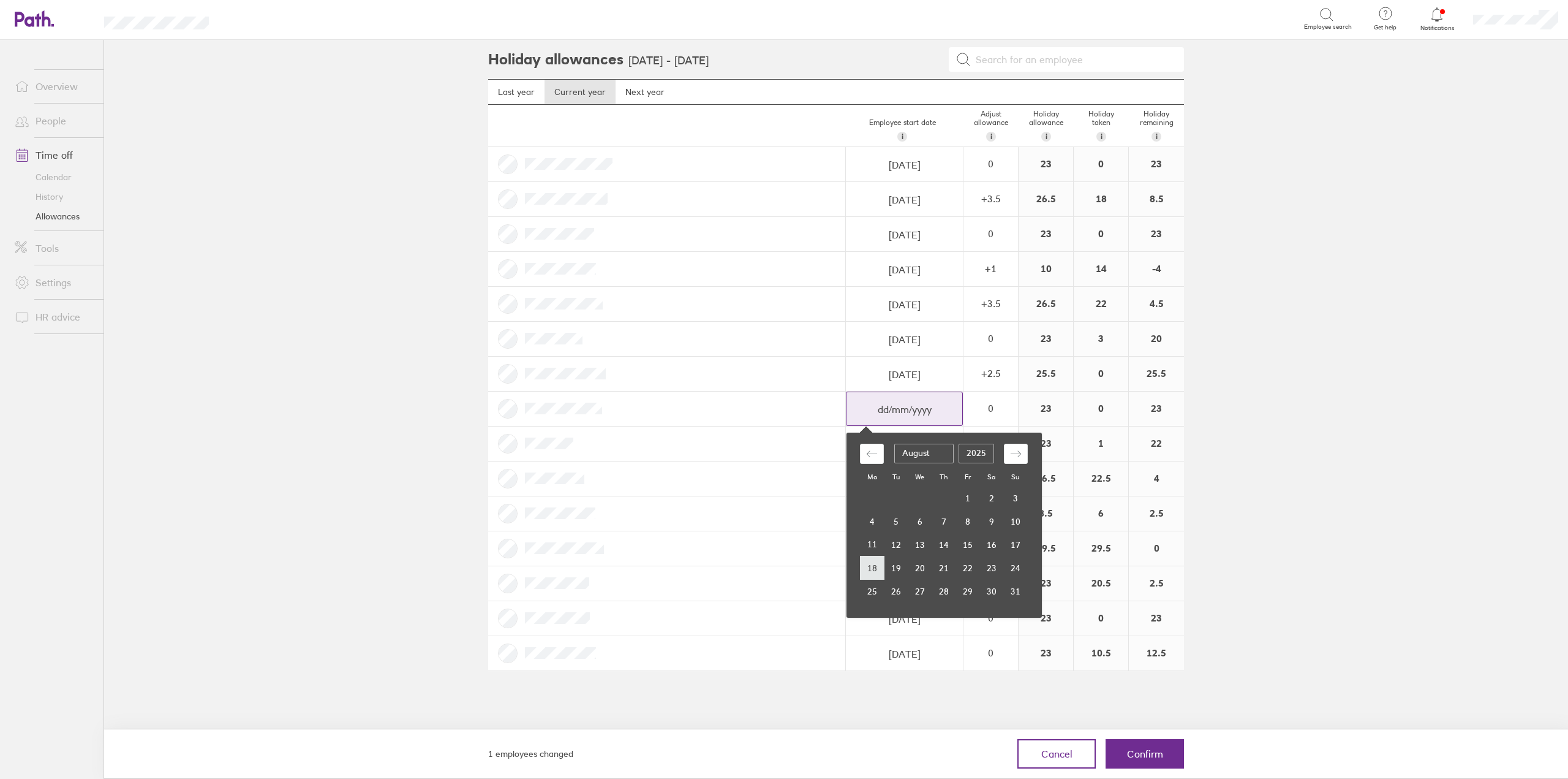
click at [861, 571] on td "18" at bounding box center [873, 568] width 24 height 23
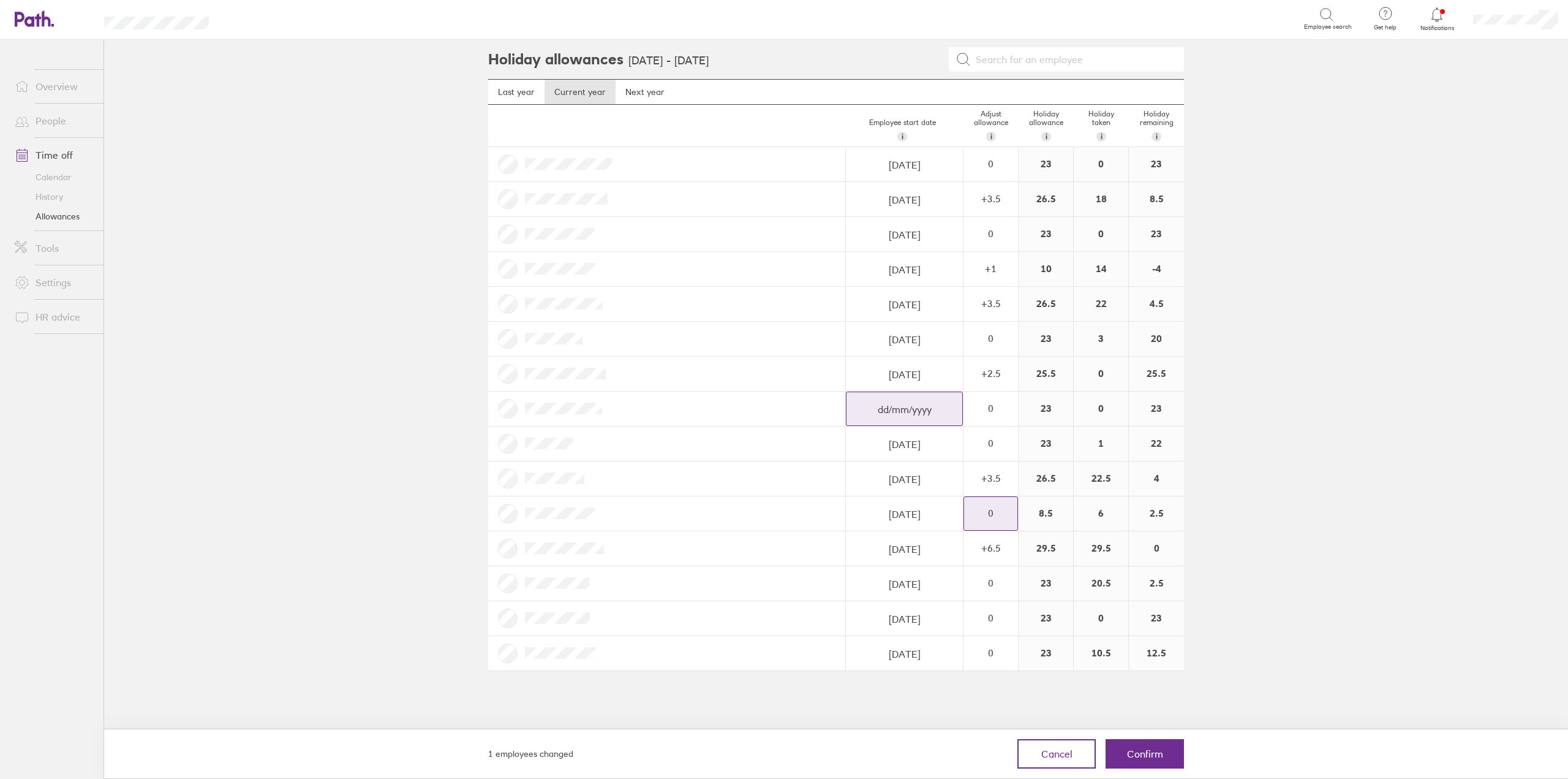
click at [880, 182] on input "dd/mm/yyyy" at bounding box center [904, 164] width 115 height 34
select select "July"
select select "2025"
select select "August"
select select "2025"
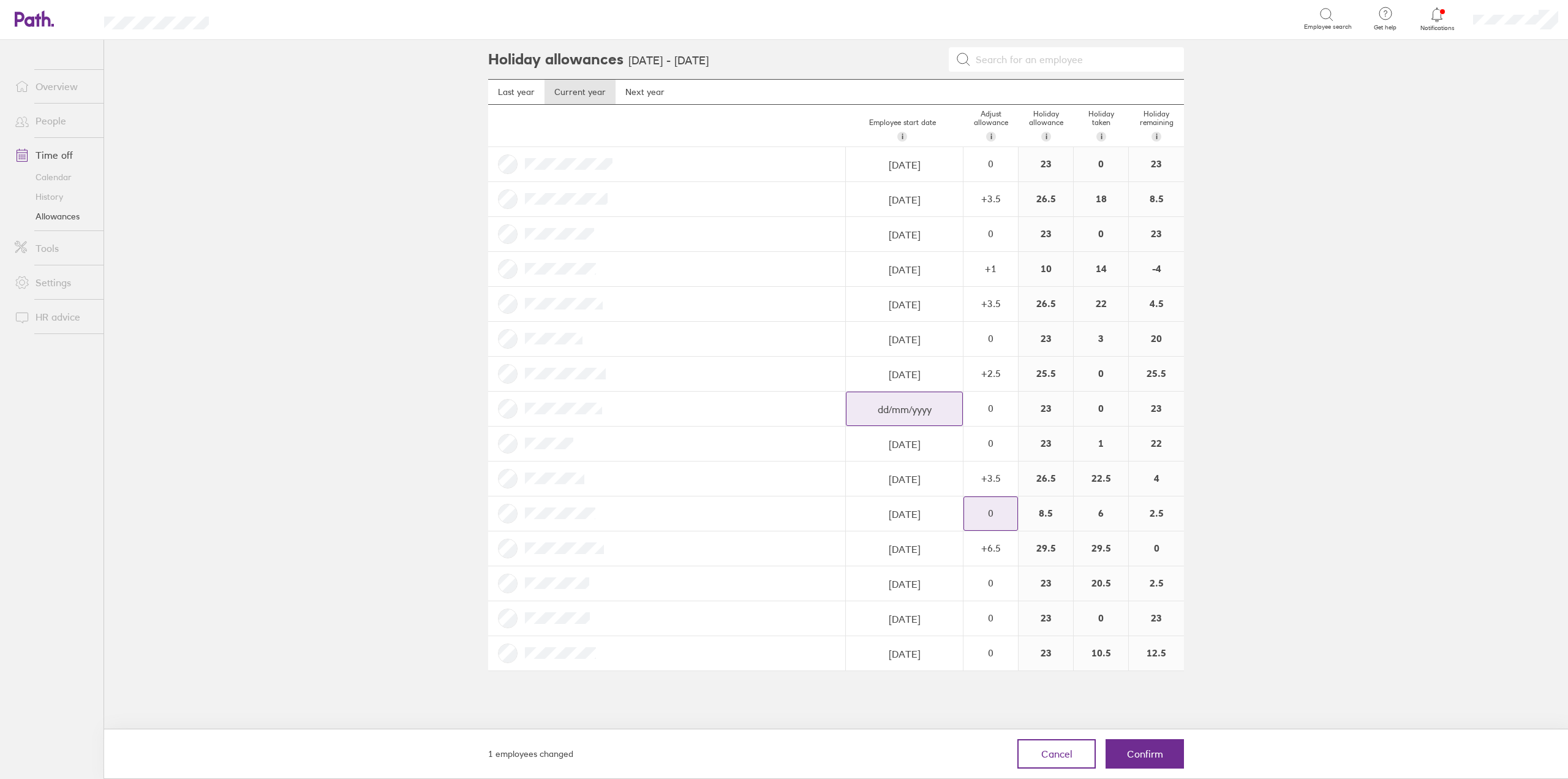
select select "September"
select select "2025"
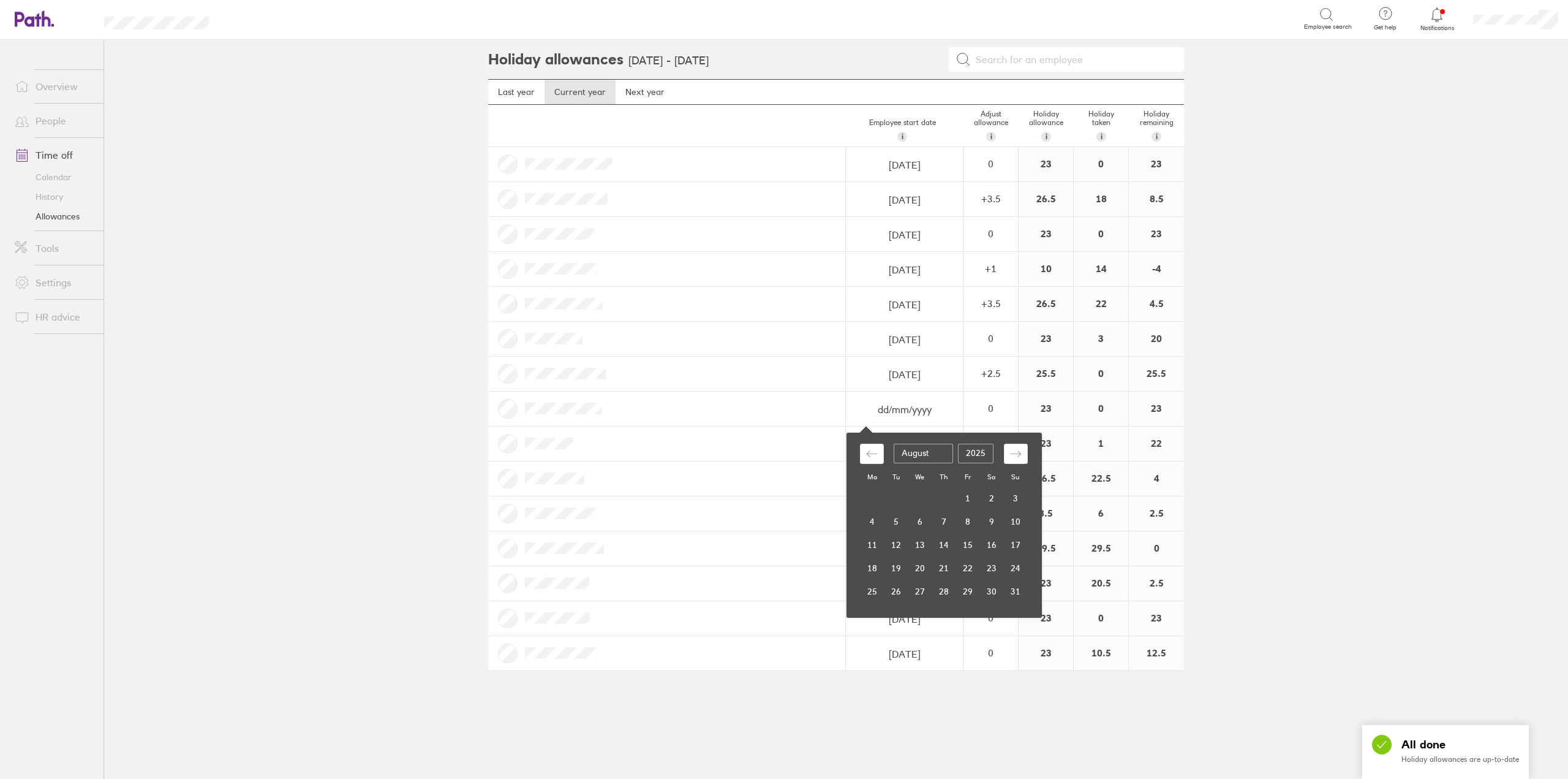
type input "[DATE]"
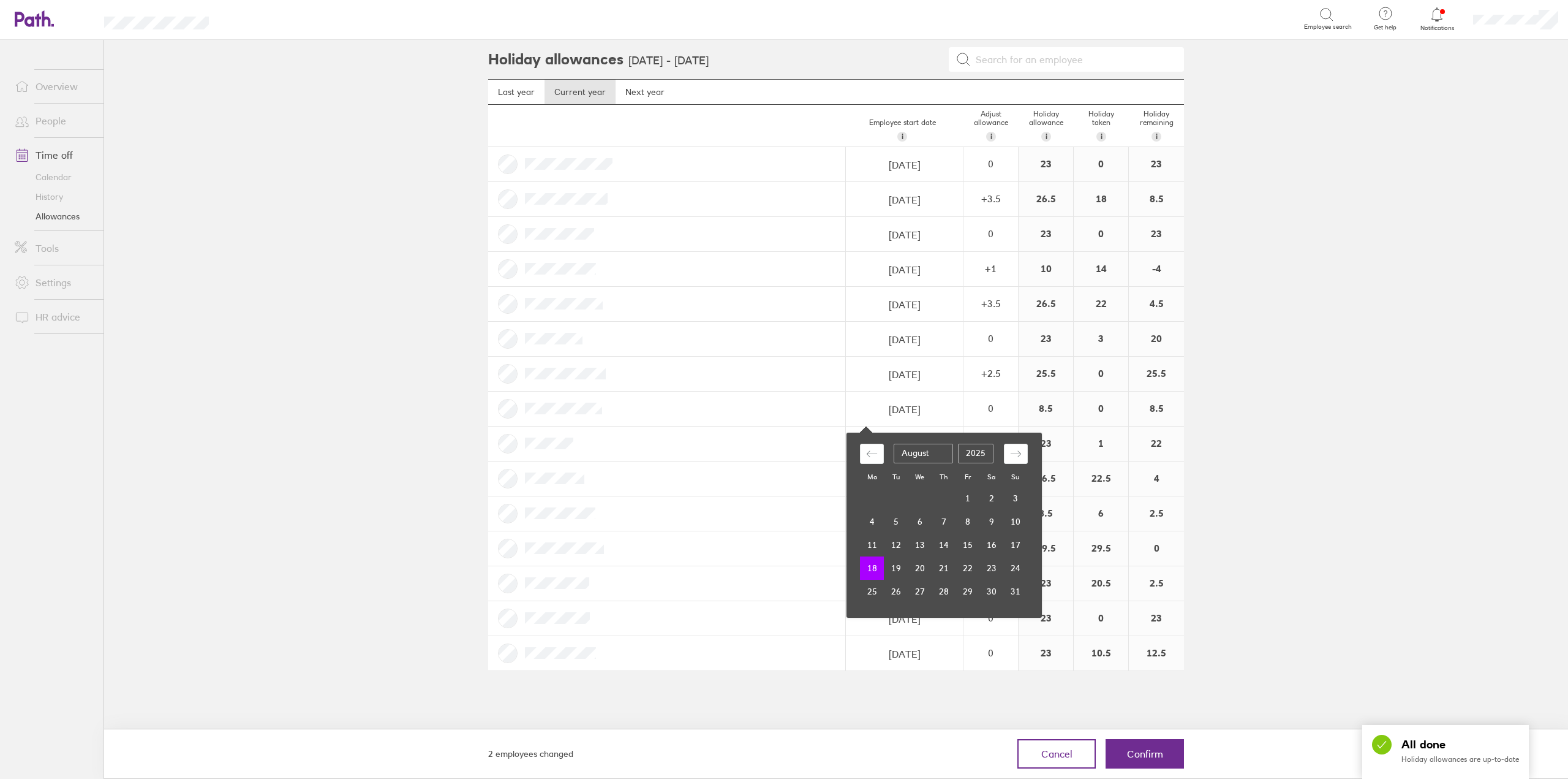
click at [1315, 518] on main "Holiday allowances [DATE] - [DATE] Last year Current year Next year Employee st…" at bounding box center [836, 409] width 1464 height 739
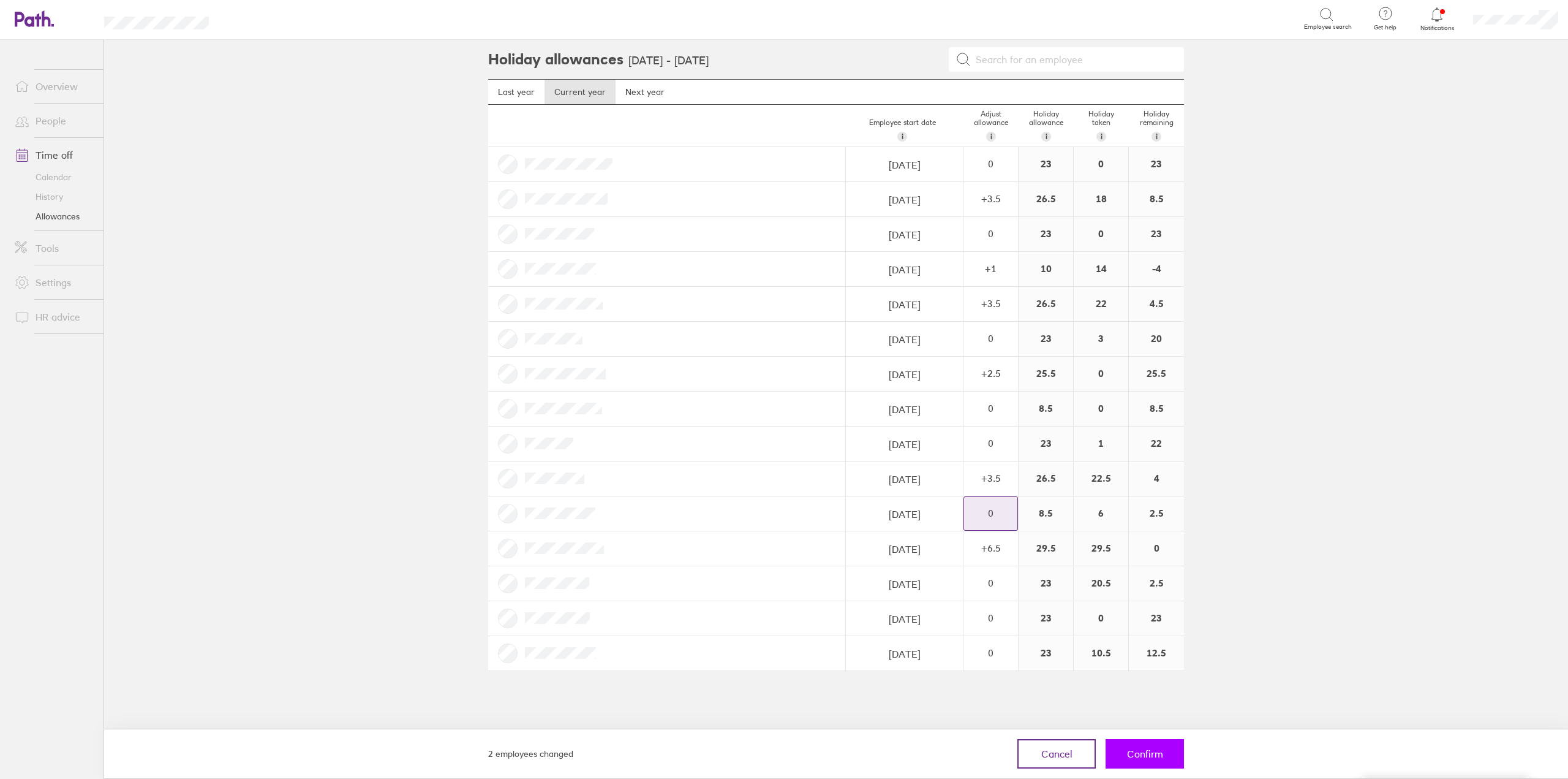
click at [1129, 757] on span "Confirm" at bounding box center [1144, 753] width 36 height 11
